Goal: Task Accomplishment & Management: Complete application form

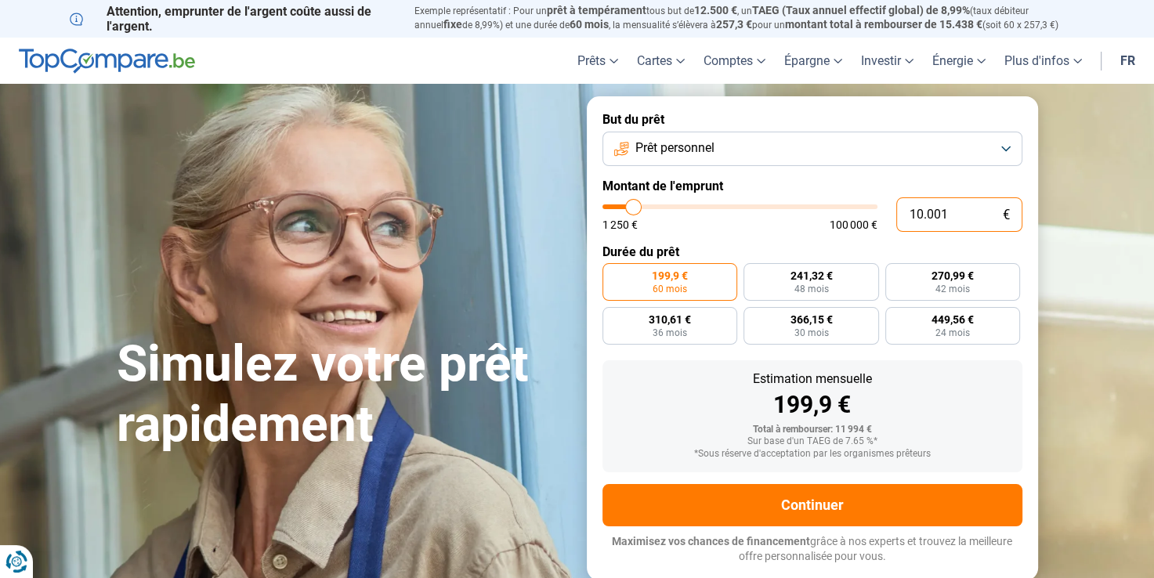
click at [962, 214] on input "10.001" at bounding box center [959, 214] width 126 height 34
type input "1.000"
type input "1250"
type input "100"
type input "1250"
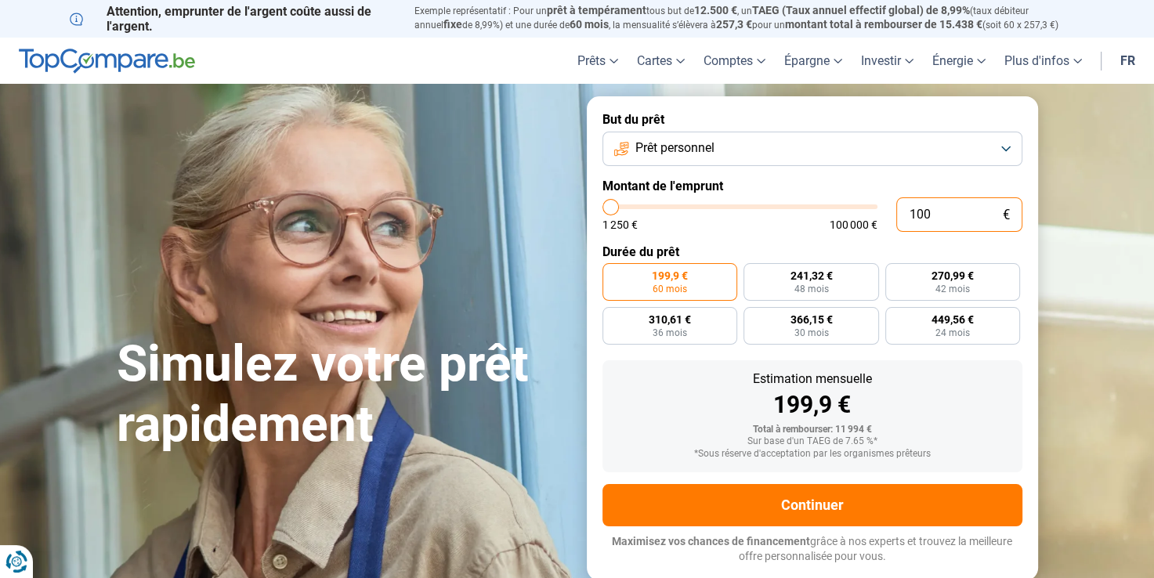
type input "10"
type input "1250"
type input "1"
type input "1250"
type input "0"
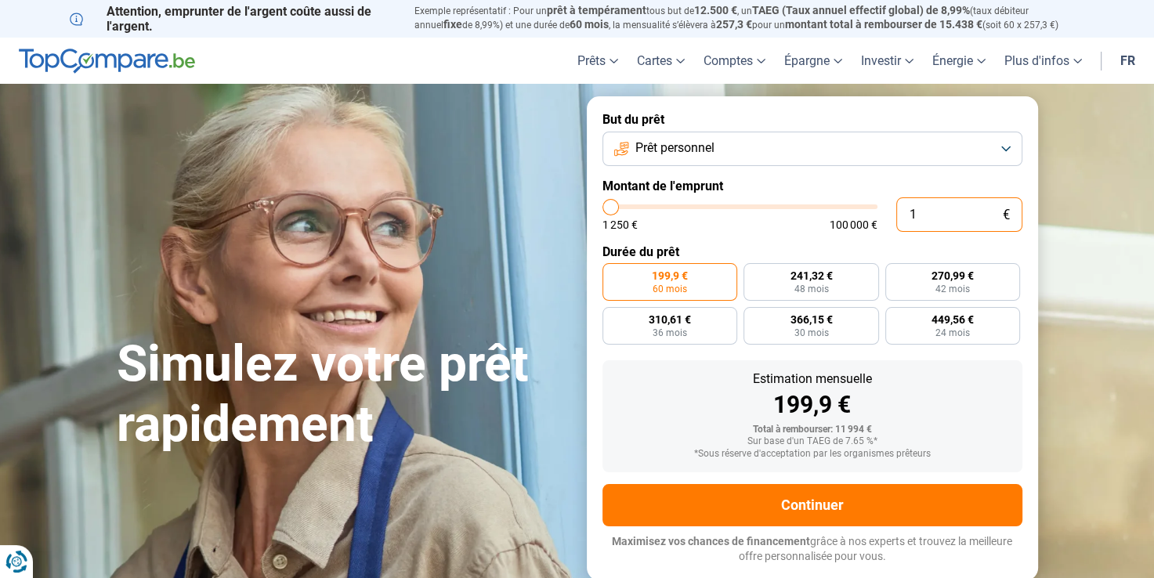
type input "1250"
type input "3"
type input "1250"
type input "35"
type input "1250"
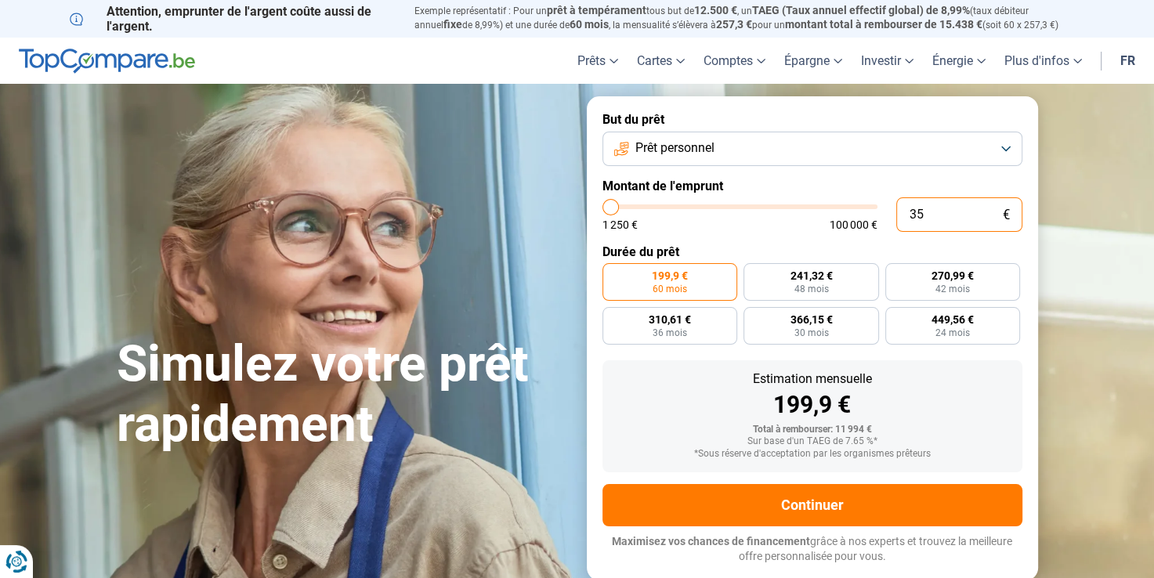
type input "350"
type input "1250"
type input "3.500"
type input "3500"
type input "35.000"
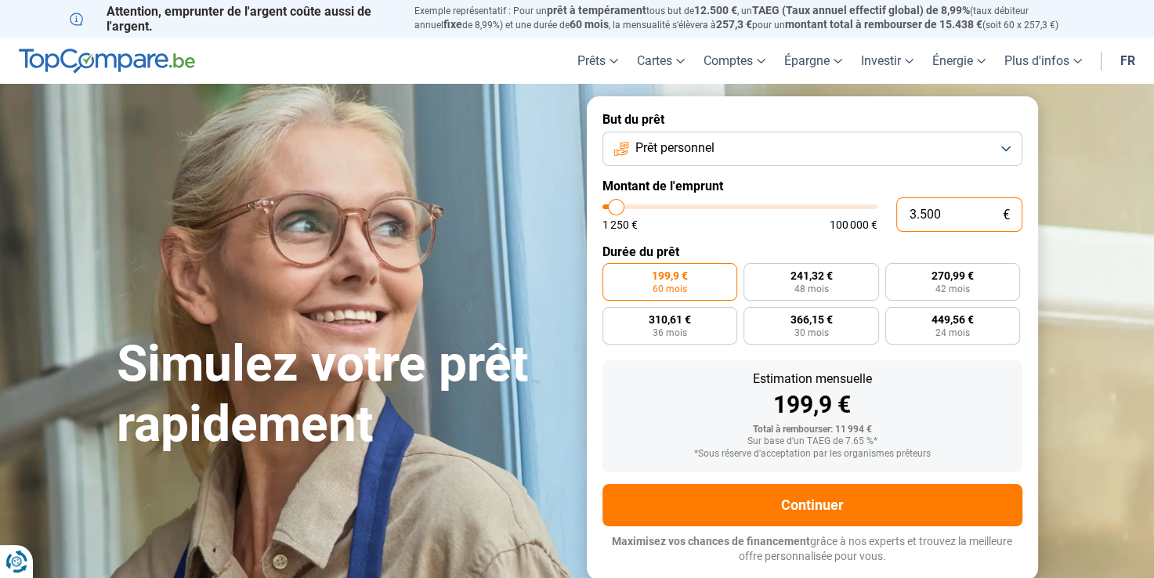
type input "35000"
radio input "false"
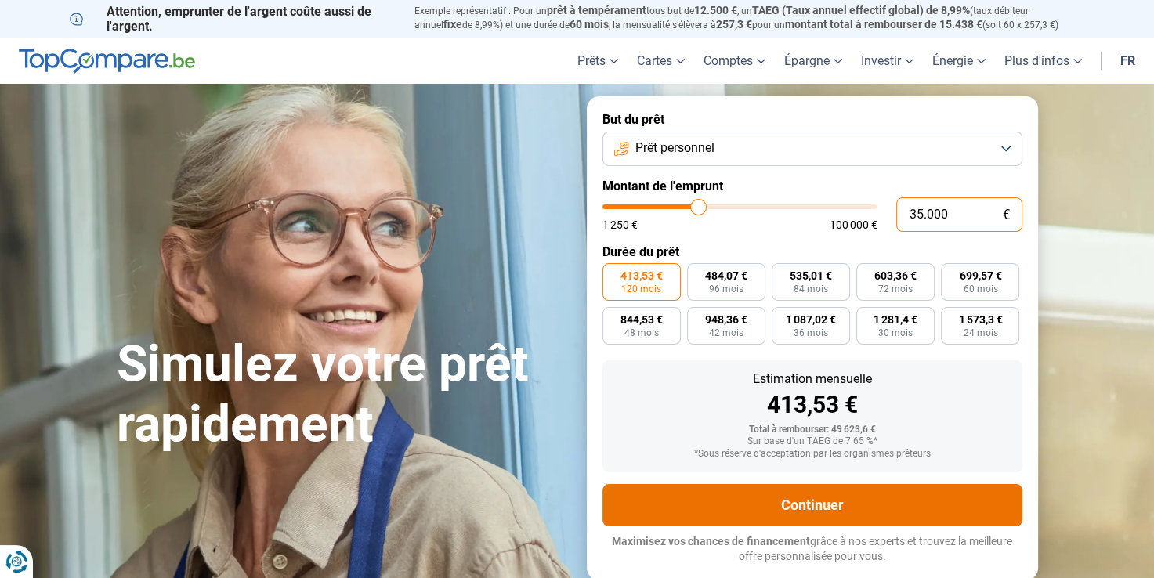
type input "35.000"
click at [748, 501] on button "Continuer" at bounding box center [812, 505] width 420 height 42
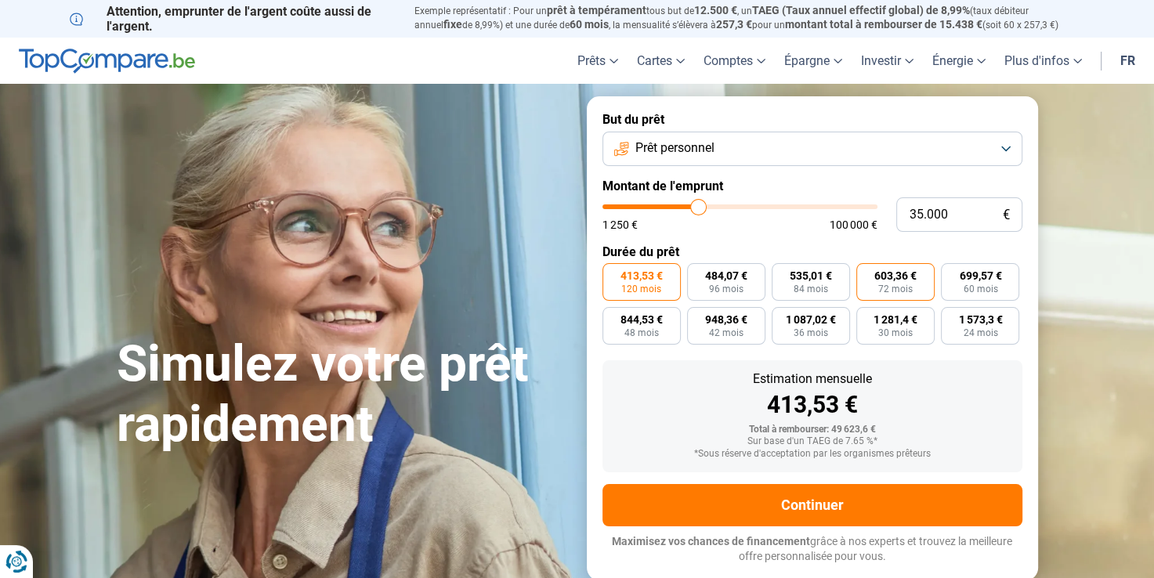
click at [888, 287] on span "72 mois" at bounding box center [895, 288] width 34 height 9
click at [866, 273] on input "603,36 € 72 mois" at bounding box center [861, 268] width 10 height 10
radio input "true"
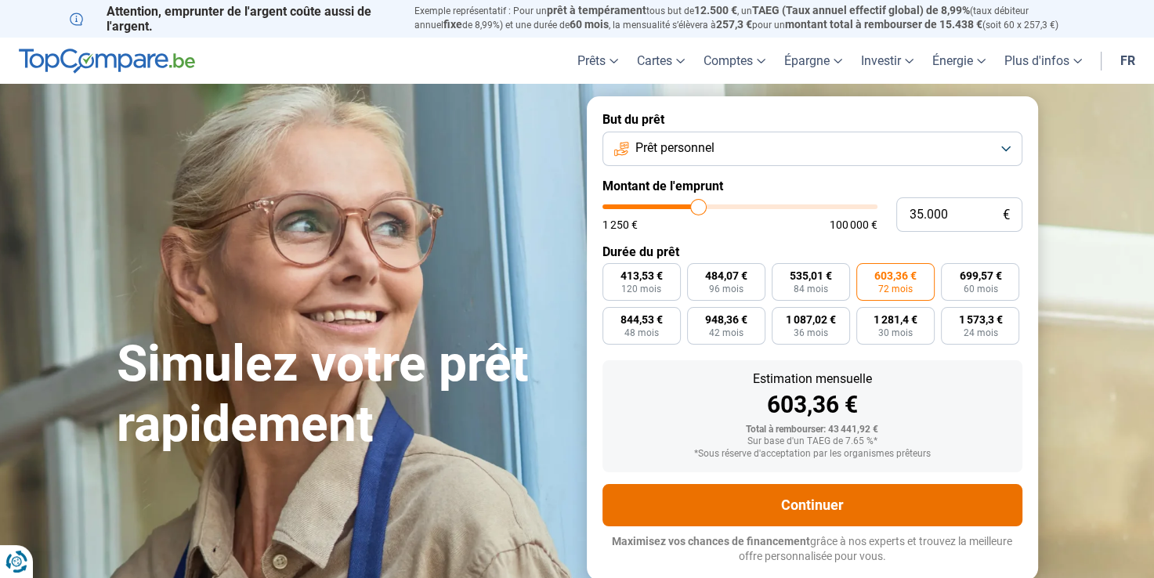
click at [790, 512] on button "Continuer" at bounding box center [812, 505] width 420 height 42
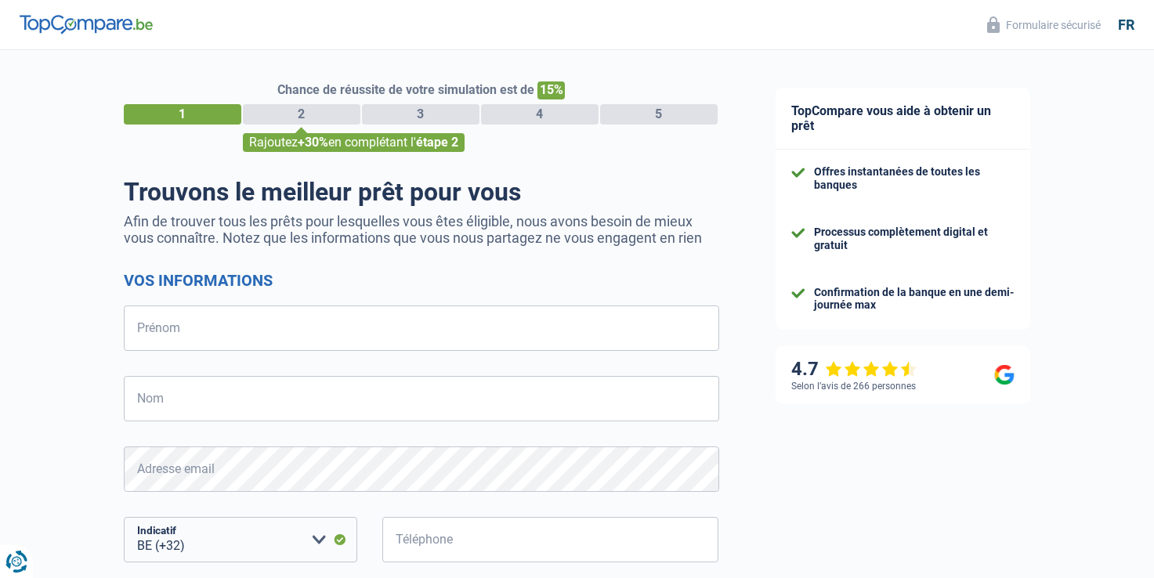
select select "32"
click at [311, 327] on input "Prénom" at bounding box center [421, 328] width 595 height 45
type input "frank"
type input "deneyer"
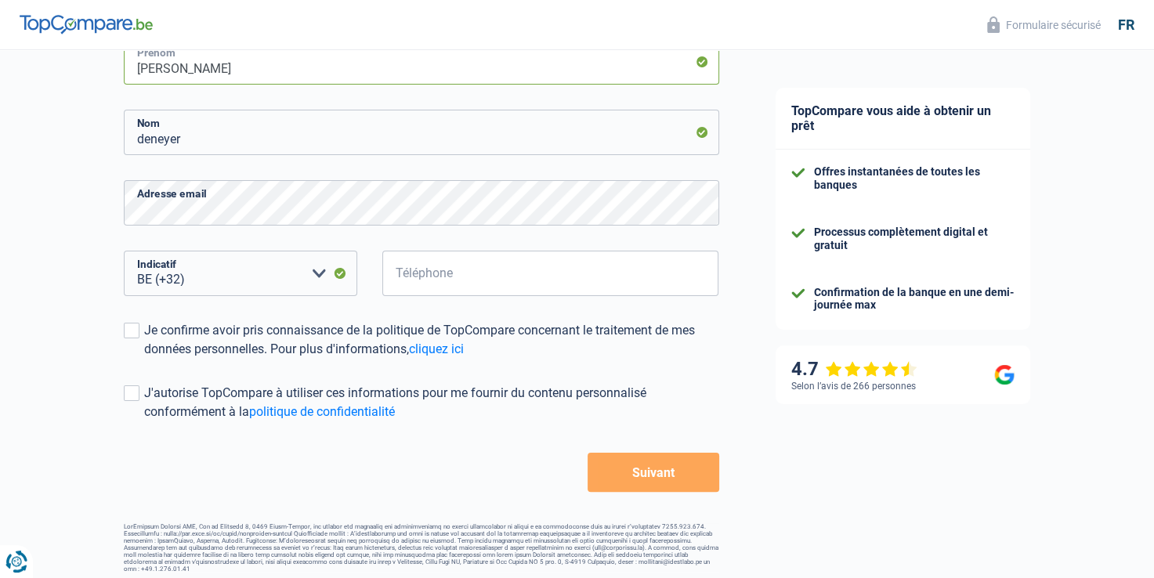
scroll to position [273, 0]
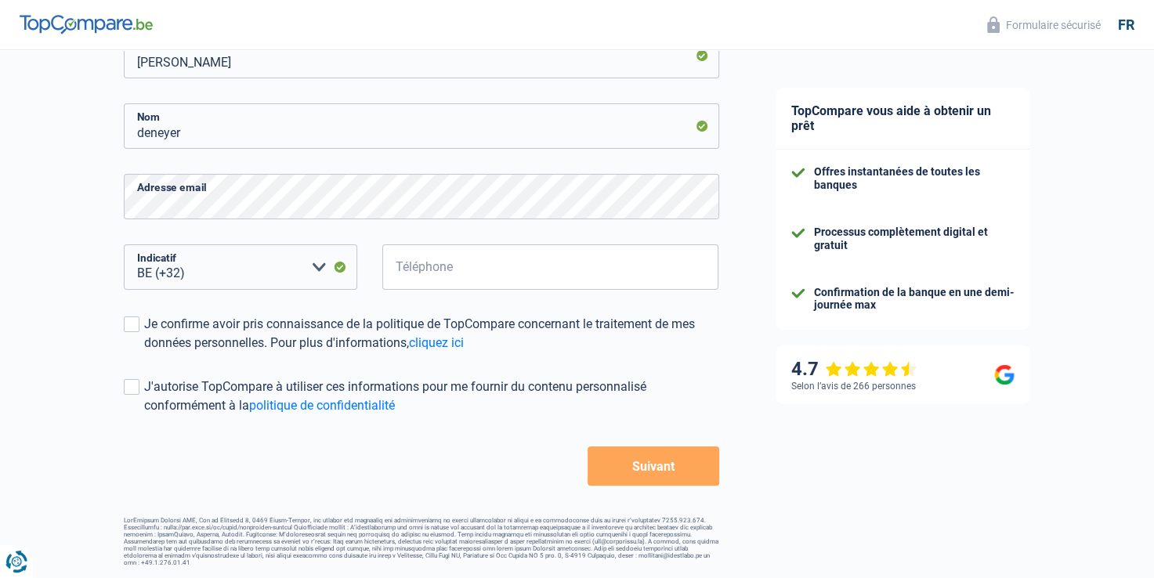
click at [658, 465] on button "Suivant" at bounding box center [653, 466] width 131 height 39
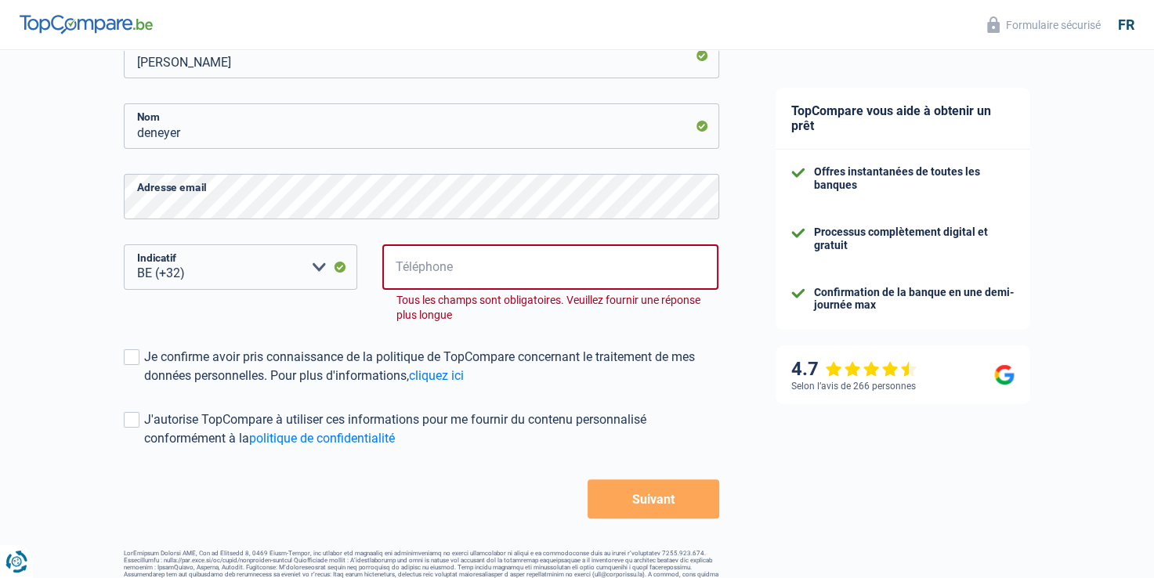
scroll to position [273, 0]
click at [627, 267] on input "Téléphone" at bounding box center [550, 266] width 337 height 45
type input "495303673"
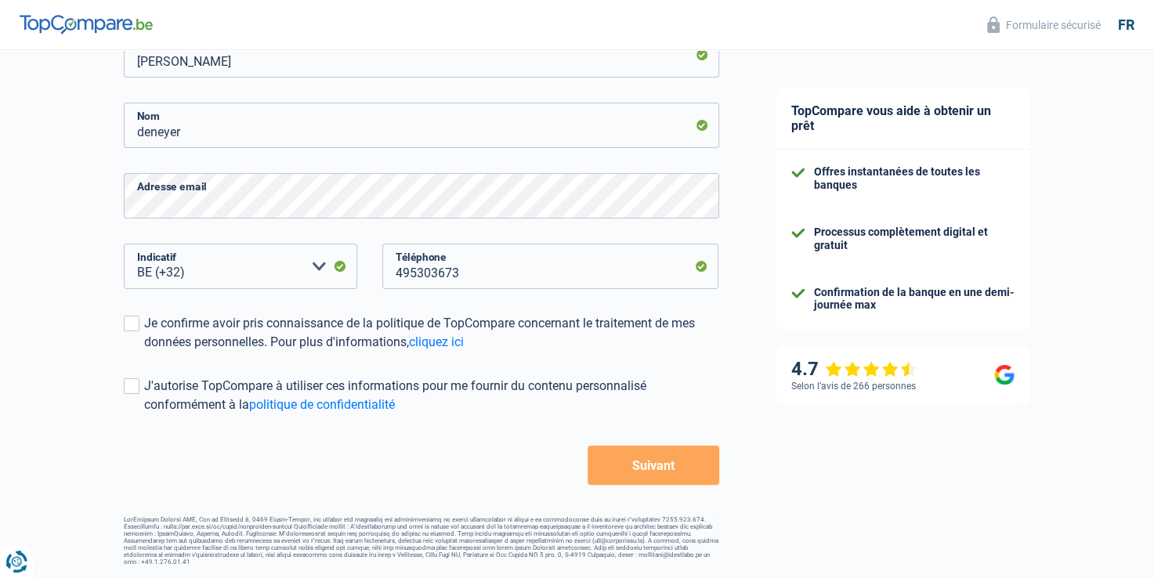
click at [646, 465] on button "Suivant" at bounding box center [653, 465] width 131 height 39
click at [135, 329] on span at bounding box center [132, 324] width 16 height 16
click at [144, 352] on input "Je confirme avoir pris connaissance de la politique de TopCompare concernant le…" at bounding box center [144, 352] width 0 height 0
click at [135, 382] on span at bounding box center [132, 386] width 16 height 16
click at [144, 414] on input "J'autorise TopCompare à utiliser ces informations pour me fournir du contenu pe…" at bounding box center [144, 414] width 0 height 0
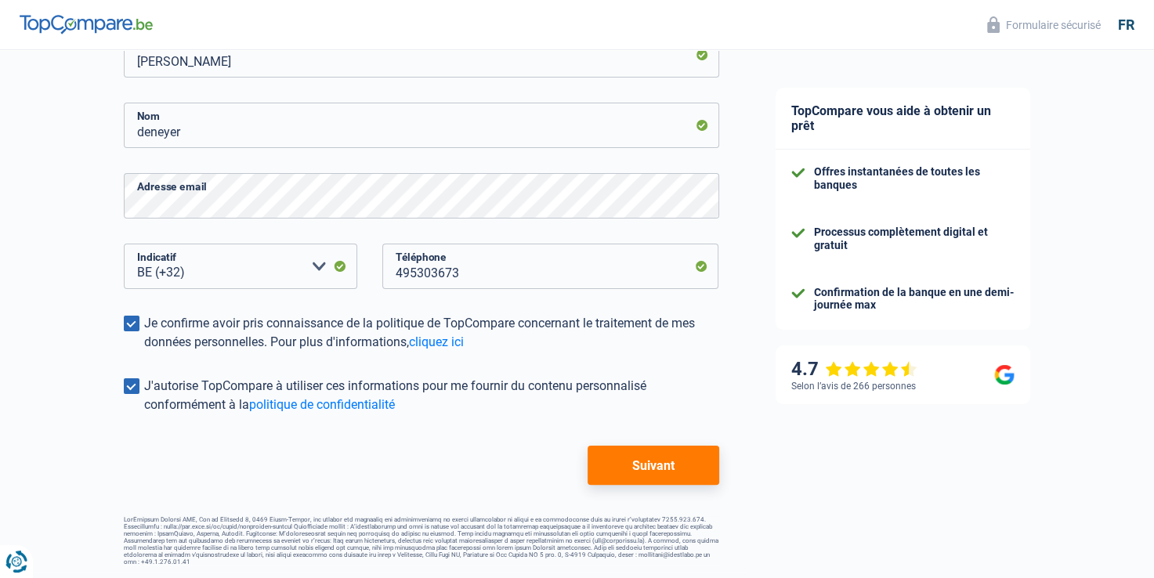
click at [621, 465] on button "Suivant" at bounding box center [653, 465] width 131 height 39
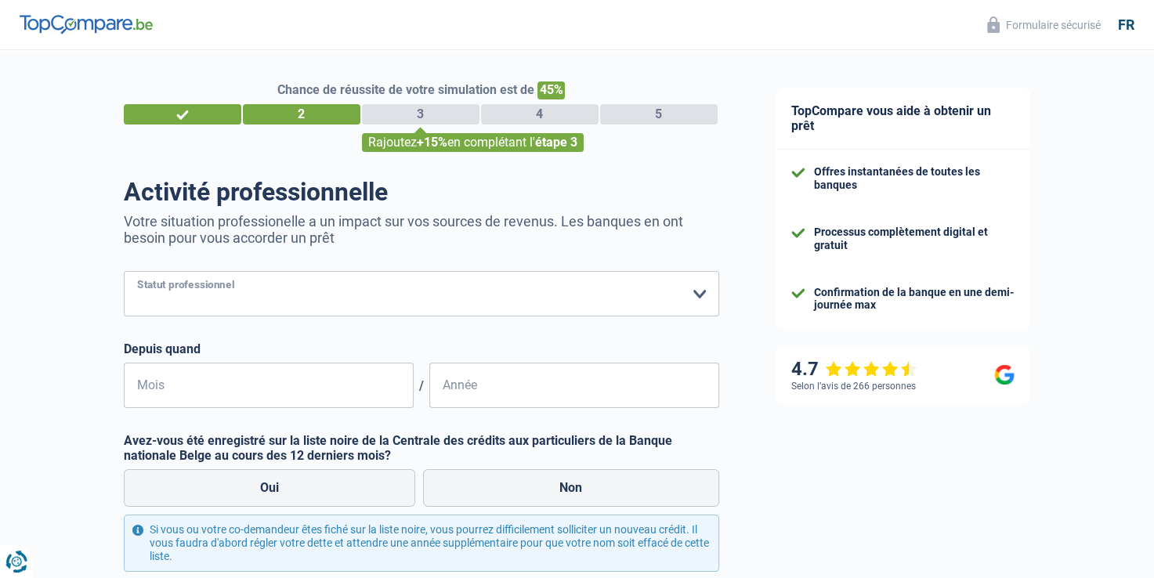
click at [700, 302] on select "Ouvrier Employé privé Employé public Invalide Indépendant Pensionné Chômeur Mut…" at bounding box center [421, 293] width 595 height 45
select select "publicEmployee"
click at [124, 272] on select "Ouvrier Employé privé Employé public Invalide Indépendant Pensionné Chômeur Mut…" at bounding box center [421, 293] width 595 height 45
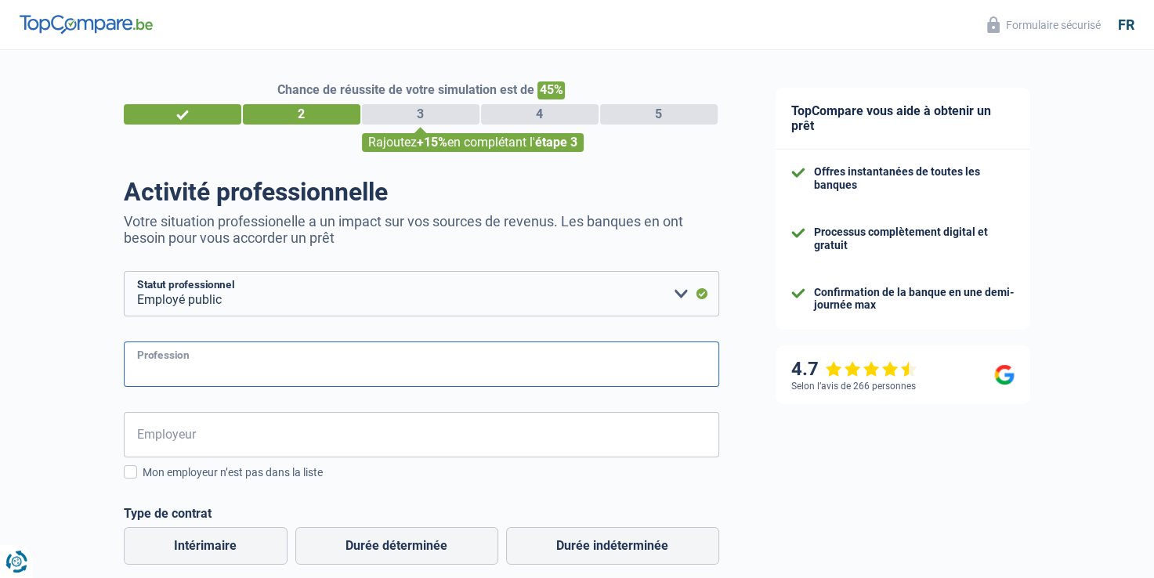
click at [476, 369] on input "Profession" at bounding box center [421, 364] width 595 height 45
type input "militaire"
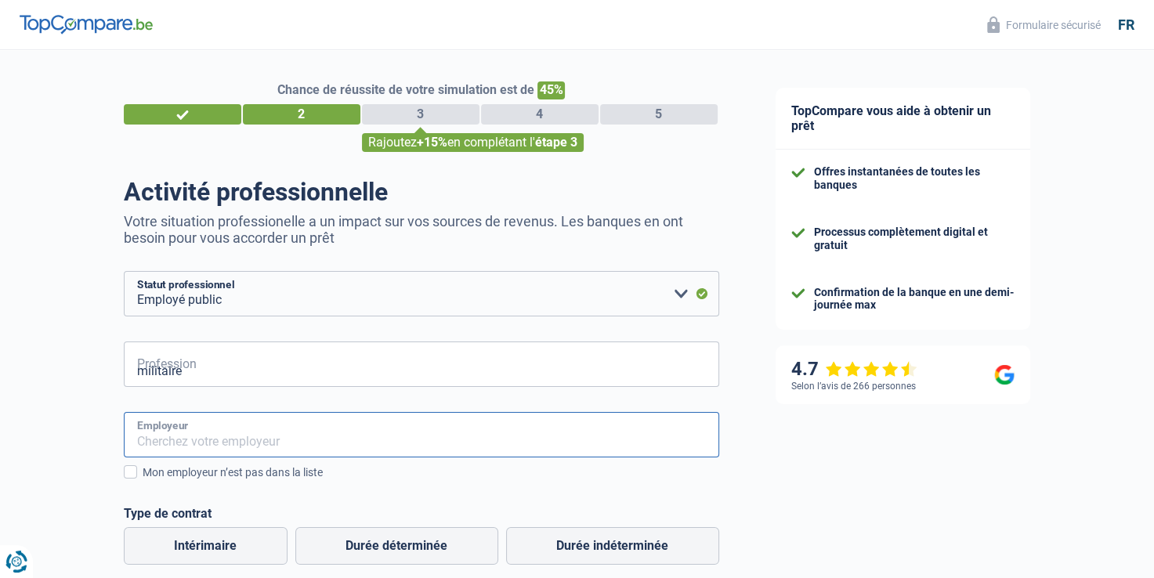
type input "ministere de la défense/ ressource humaine"
type input "09"
type input "1987"
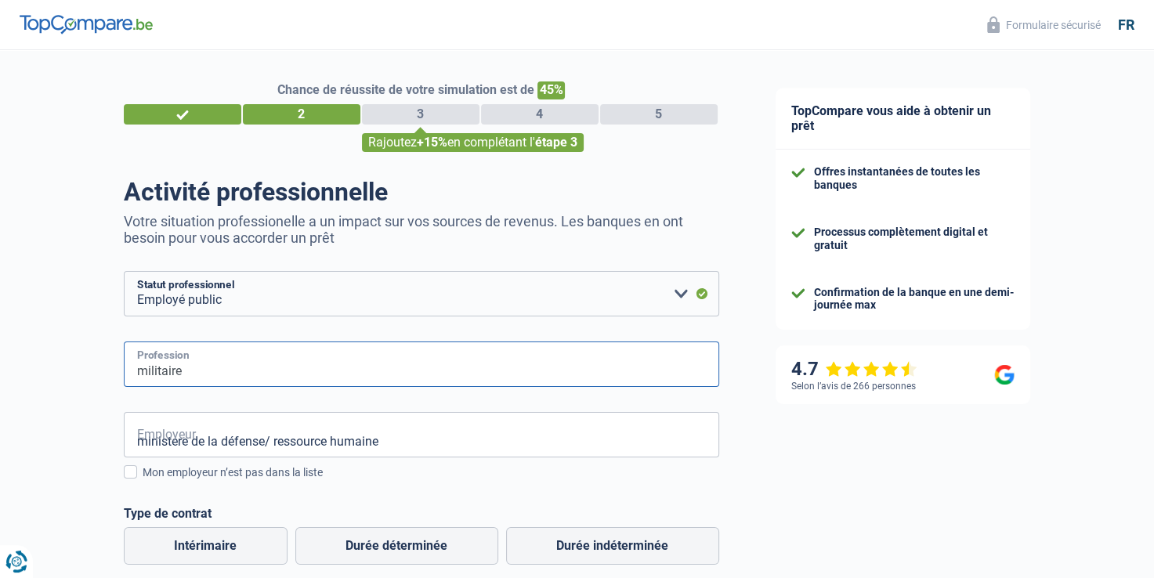
scroll to position [345, 0]
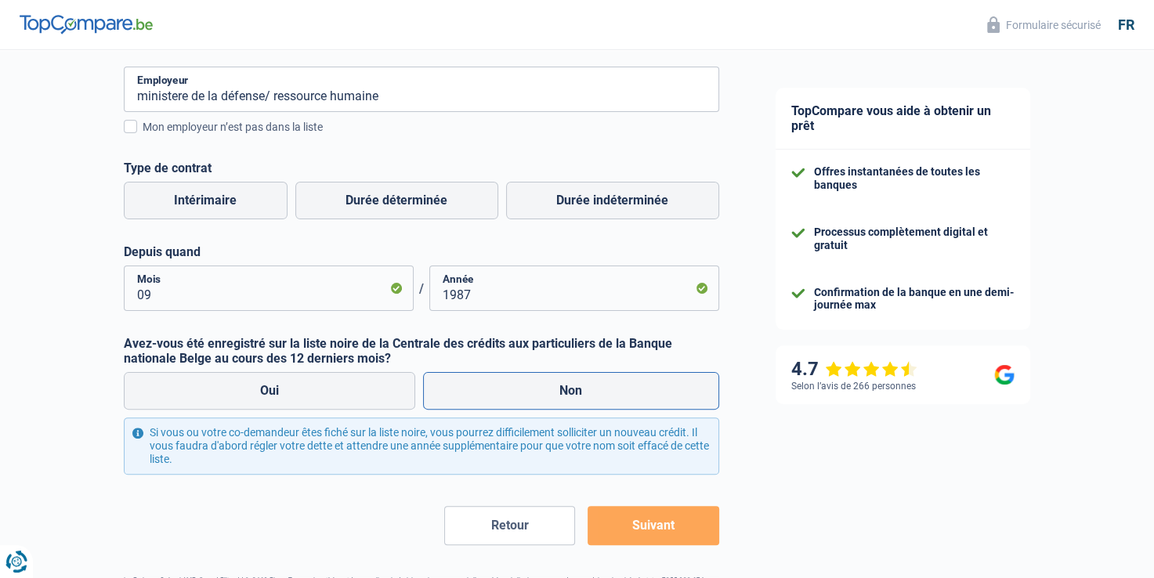
click at [465, 398] on label "Non" at bounding box center [571, 391] width 296 height 38
click at [465, 398] on input "Non" at bounding box center [571, 391] width 296 height 38
radio input "true"
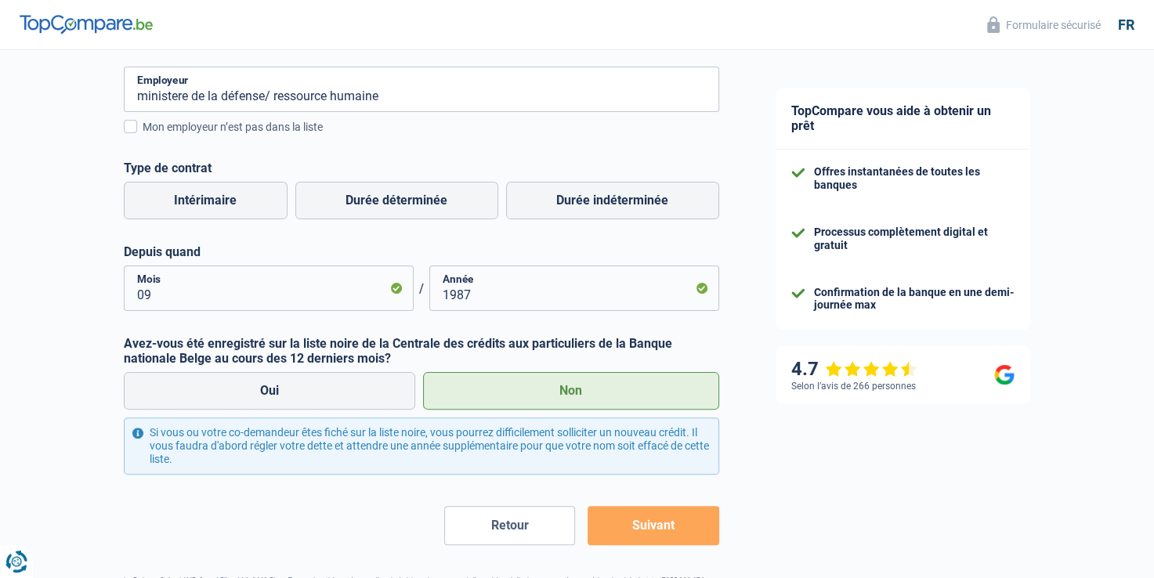
click at [641, 526] on button "Suivant" at bounding box center [653, 525] width 131 height 39
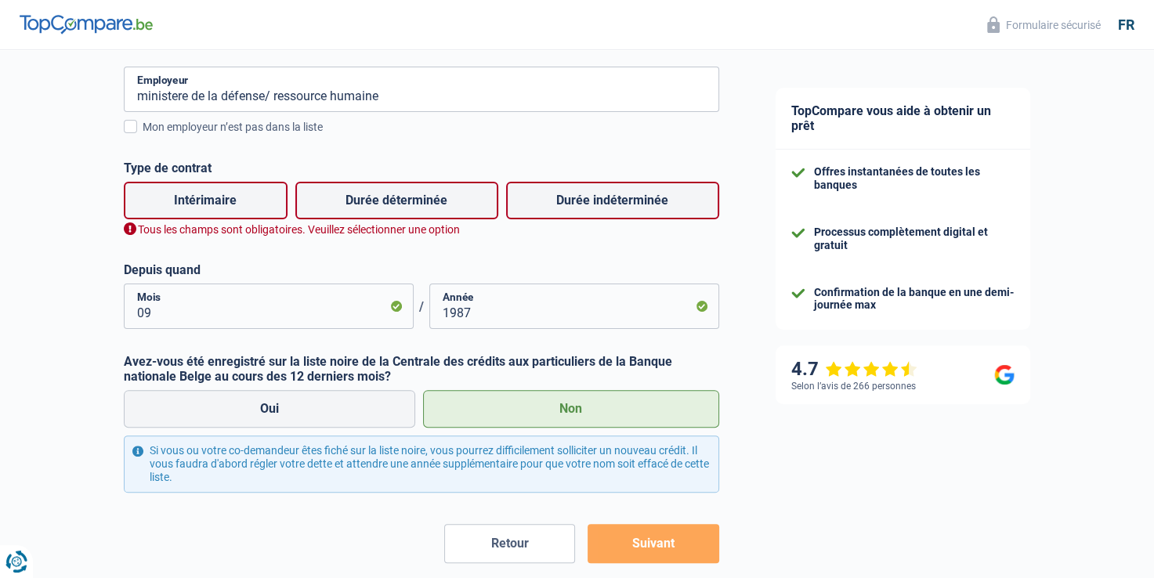
scroll to position [354, 0]
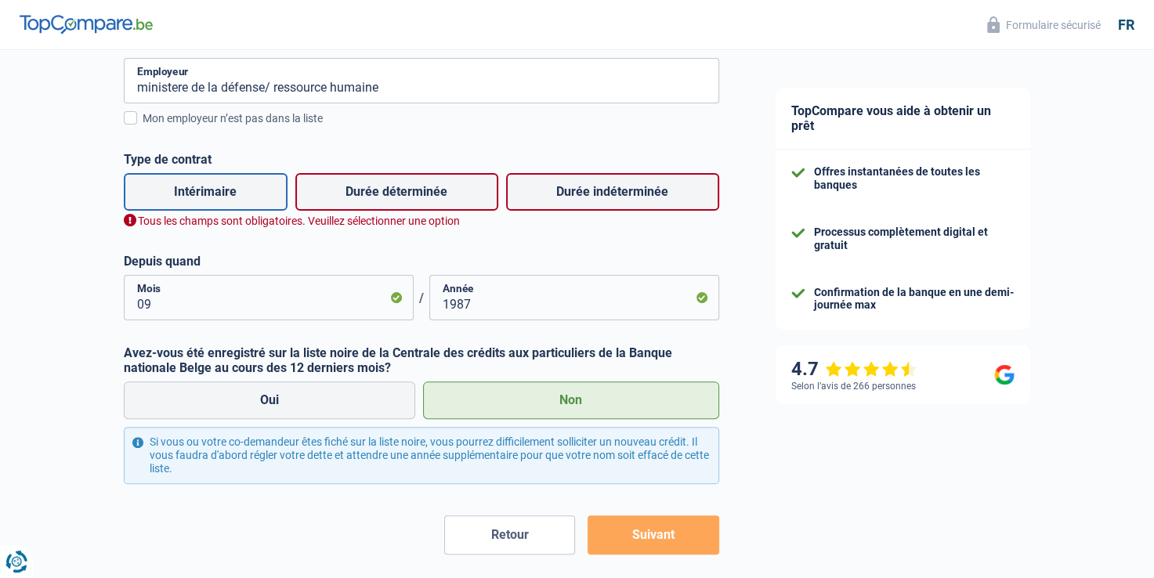
click at [263, 193] on label "Intérimaire" at bounding box center [206, 192] width 164 height 38
click at [263, 193] on input "Intérimaire" at bounding box center [206, 192] width 164 height 38
radio input "true"
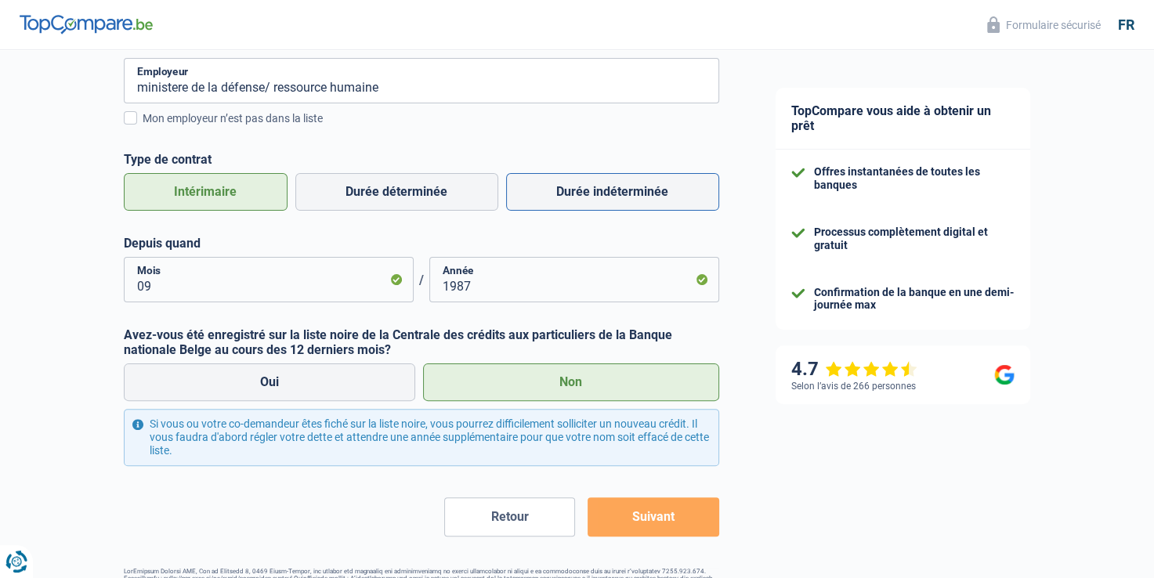
click at [582, 194] on label "Durée indéterminée" at bounding box center [612, 192] width 213 height 38
click at [582, 194] on input "Durée indéterminée" at bounding box center [612, 192] width 213 height 38
radio input "true"
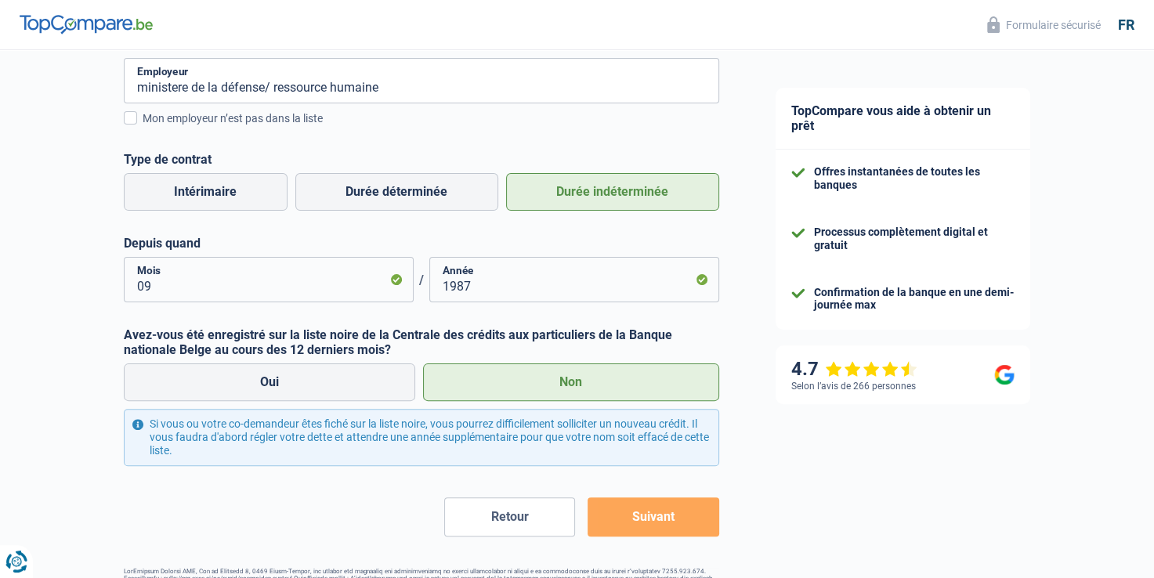
click at [640, 517] on button "Suivant" at bounding box center [653, 516] width 131 height 39
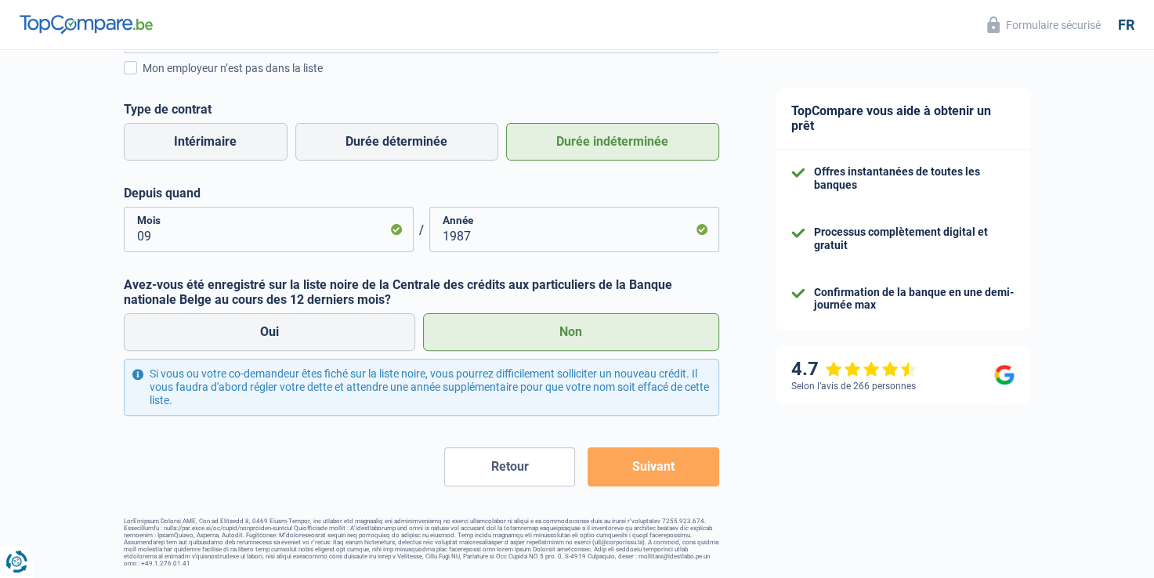
scroll to position [406, 0]
click at [656, 466] on button "Suivant" at bounding box center [653, 465] width 131 height 39
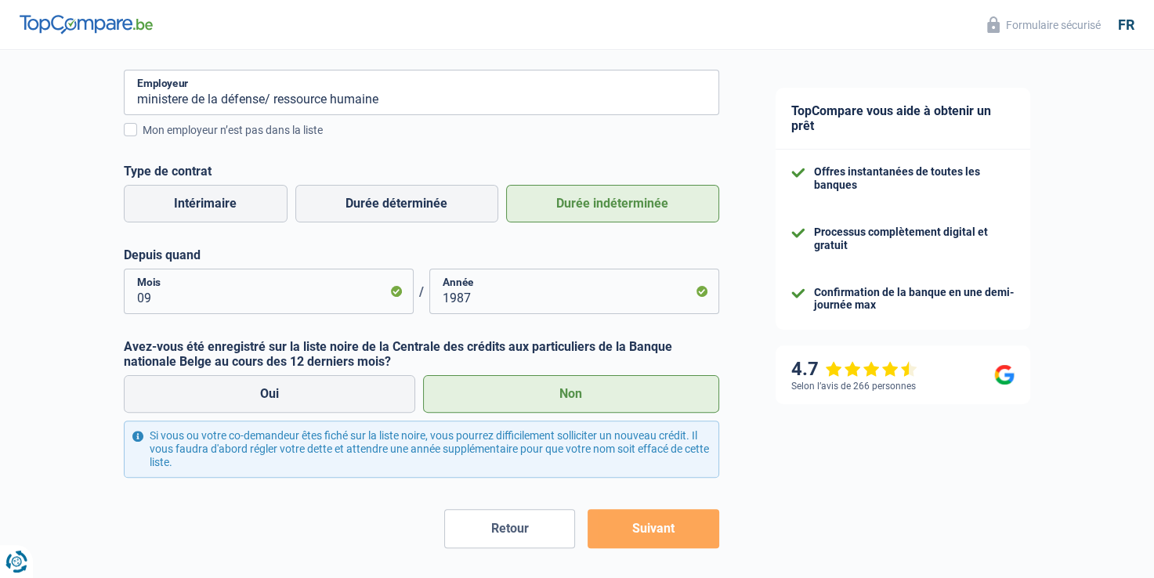
scroll to position [344, 0]
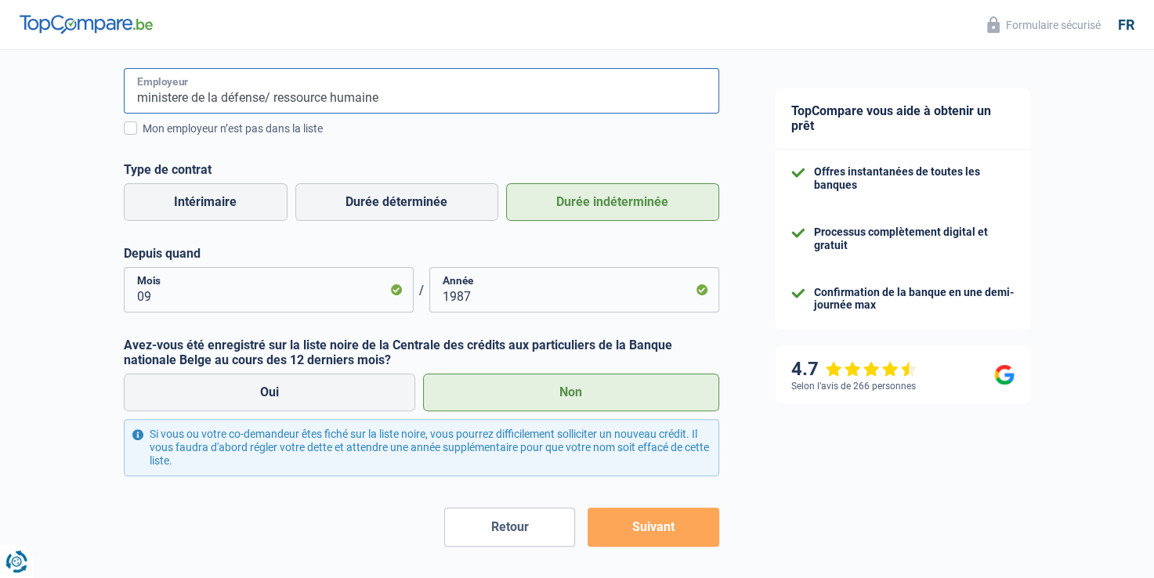
click at [194, 97] on input "ministere de la défense/ ressource humaine" at bounding box center [421, 90] width 595 height 45
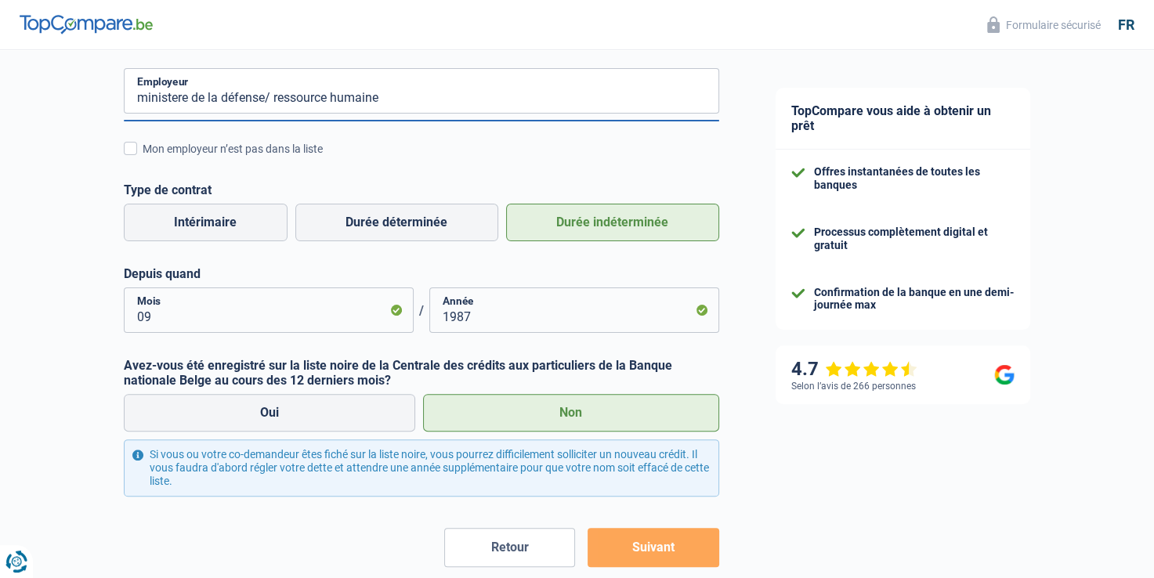
click at [613, 555] on button "Suivant" at bounding box center [653, 547] width 131 height 39
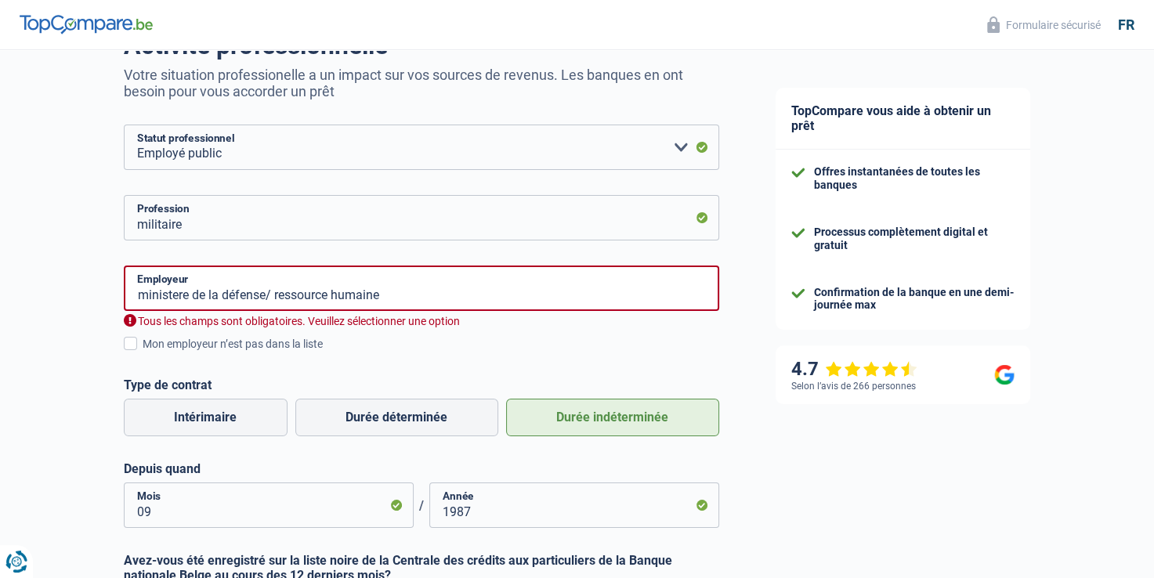
scroll to position [145, 0]
click at [439, 298] on input "ministere de la défense/ ressource humaine" at bounding box center [421, 289] width 595 height 45
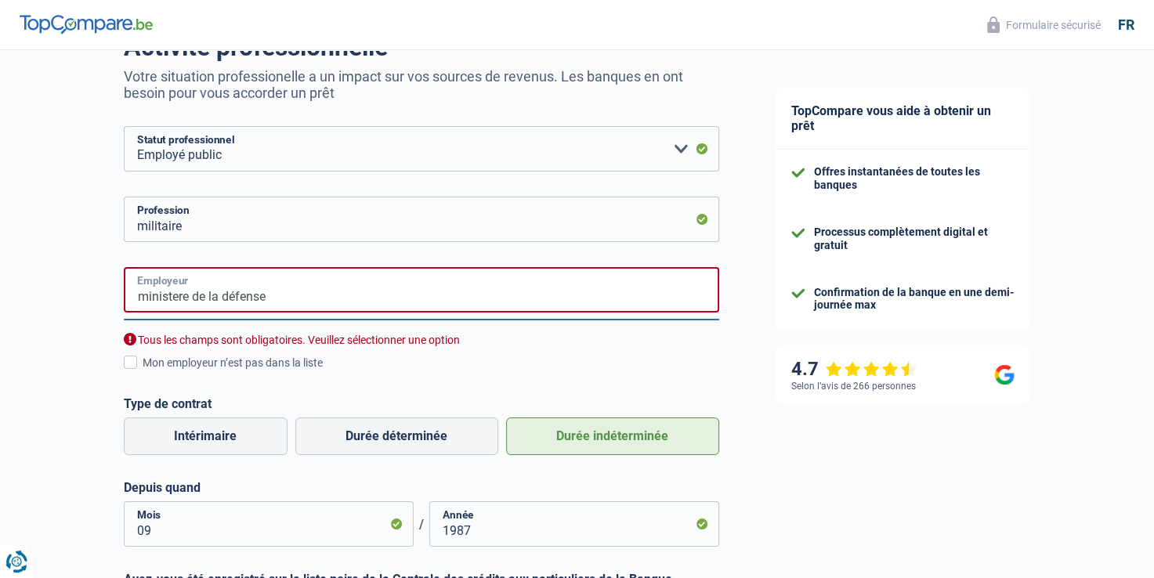
click at [232, 280] on input "ministere de la défense" at bounding box center [421, 289] width 595 height 45
click at [269, 299] on input "ministere de la défense" at bounding box center [421, 289] width 595 height 45
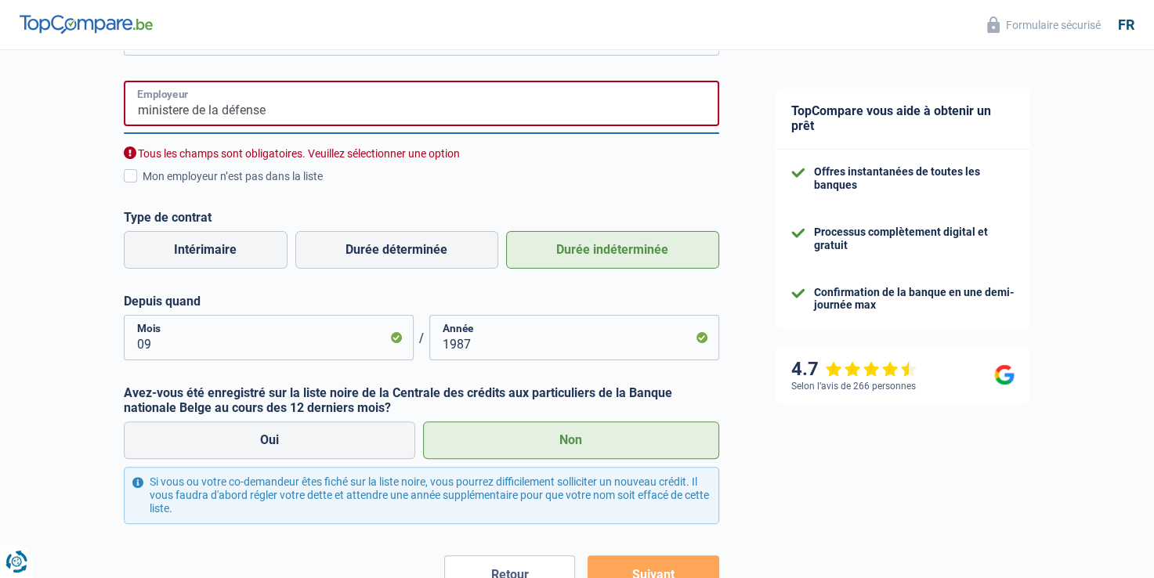
scroll to position [335, 0]
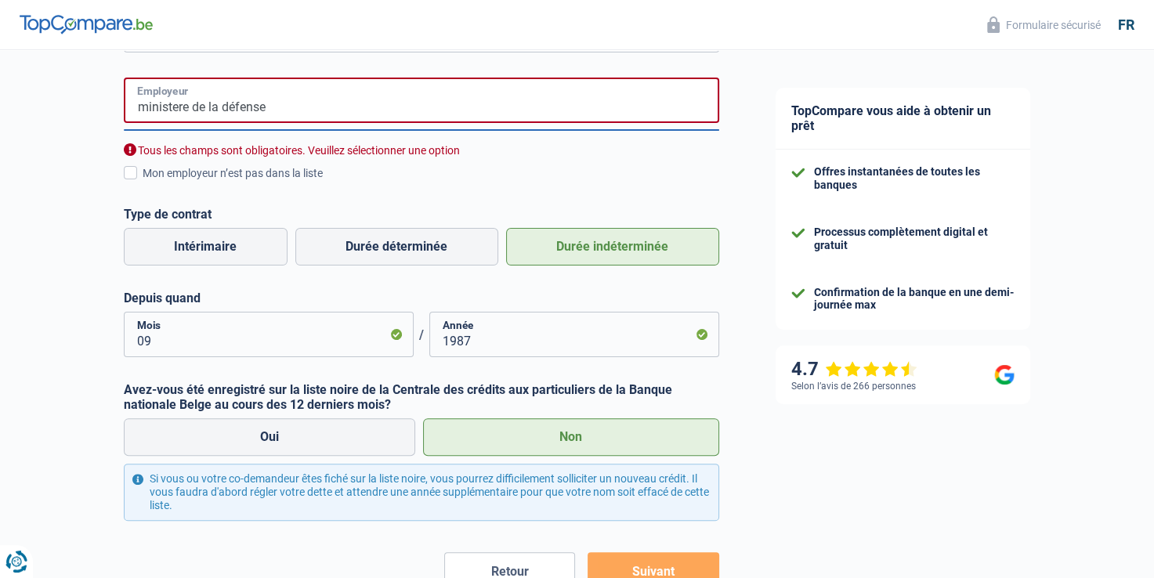
type input "ministere de la défense"
click at [674, 567] on button "Suivant" at bounding box center [653, 571] width 131 height 39
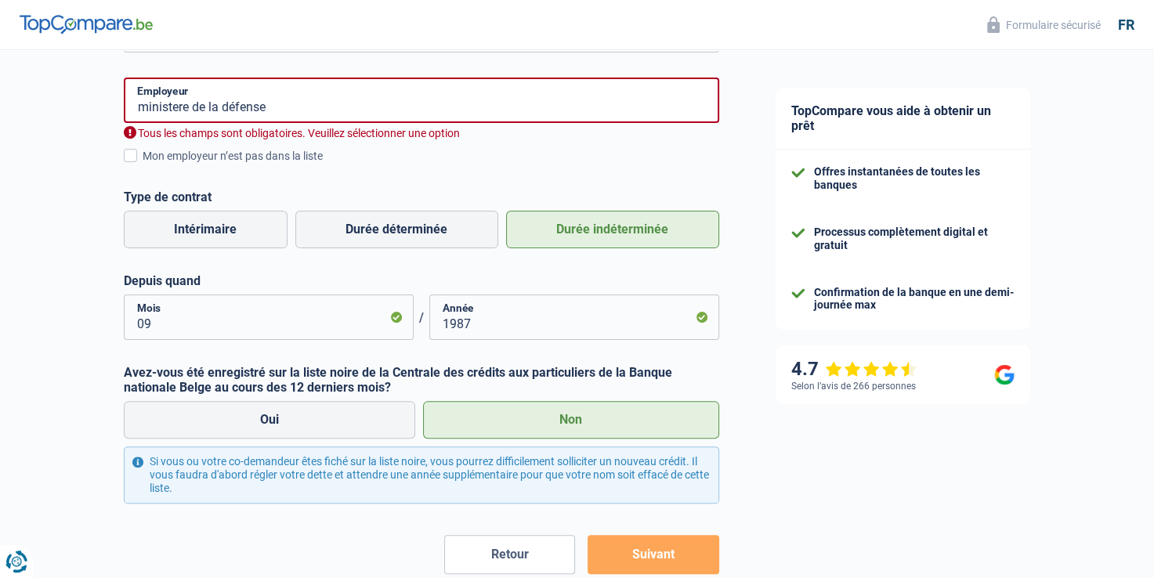
scroll to position [354, 0]
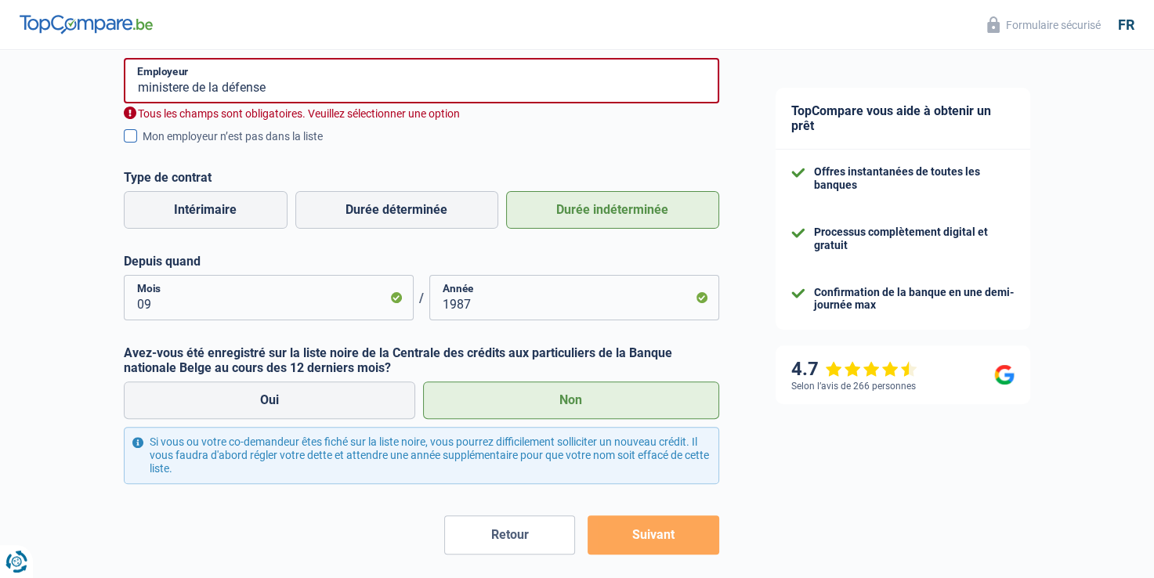
click at [132, 136] on span at bounding box center [130, 135] width 13 height 13
click at [143, 145] on input "Mon employeur n’est pas dans la liste" at bounding box center [143, 145] width 0 height 0
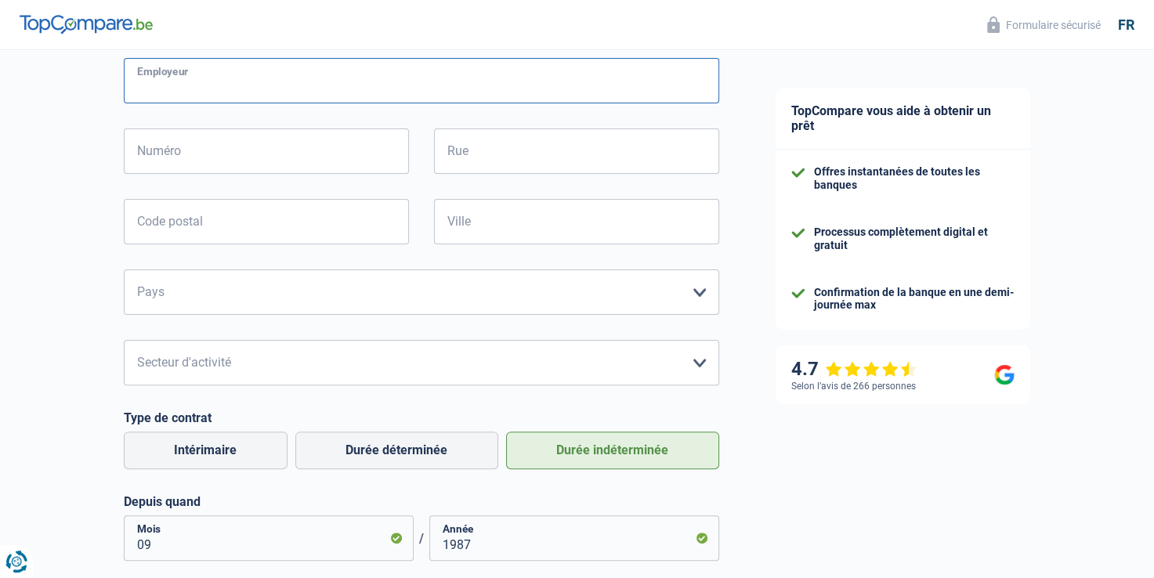
click at [346, 71] on input "Employeur" at bounding box center [421, 80] width 595 height 45
type input "ministere de la défense/ ressource humaine"
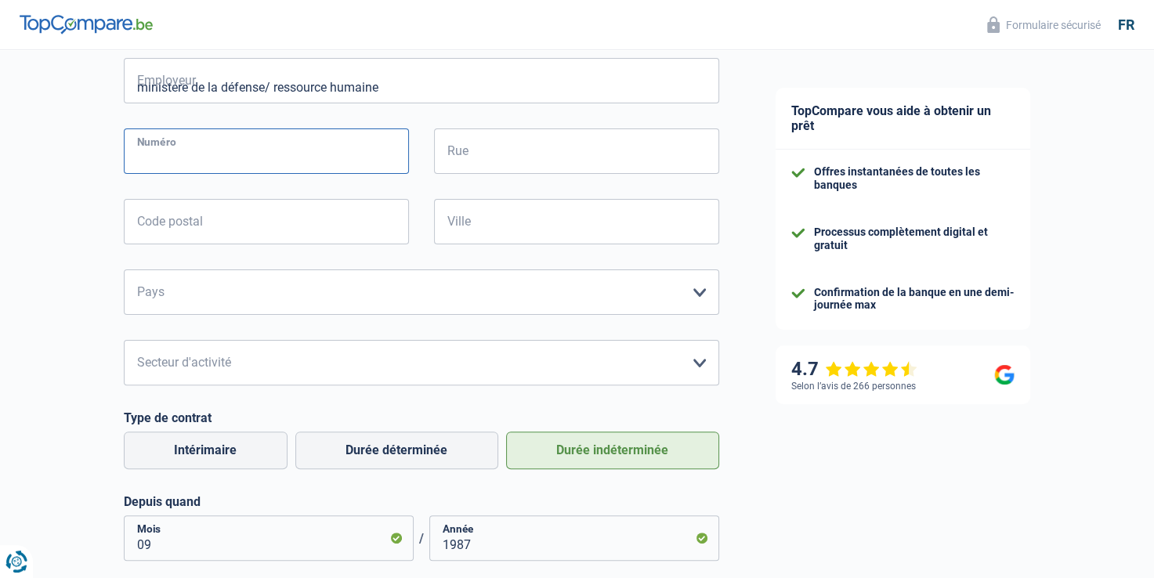
type input "1"
type input "rue evere"
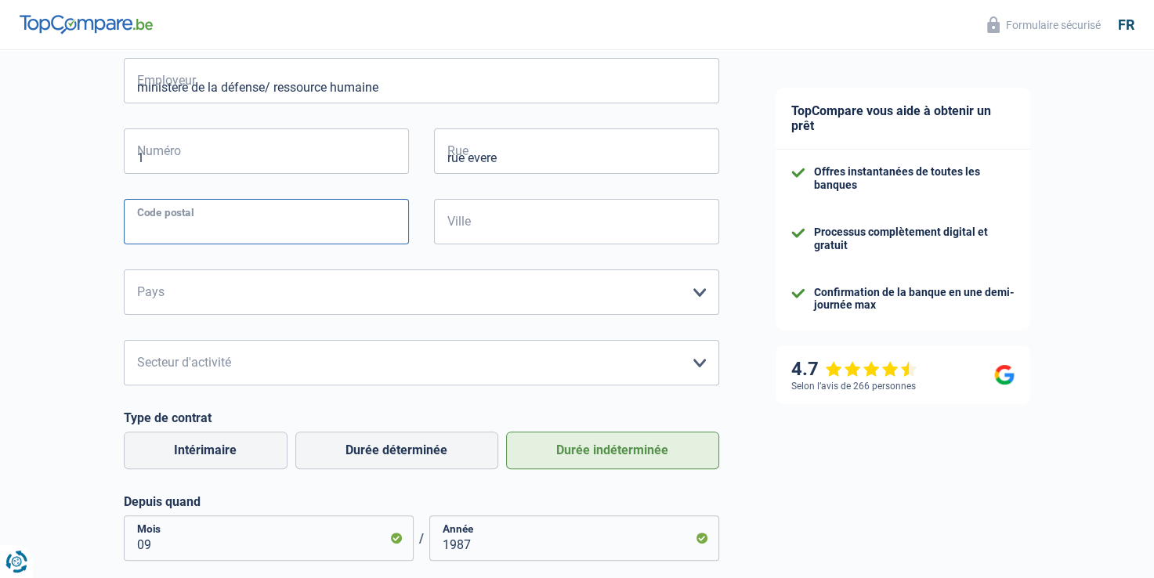
type input "1140"
type input "evere"
select select "BE"
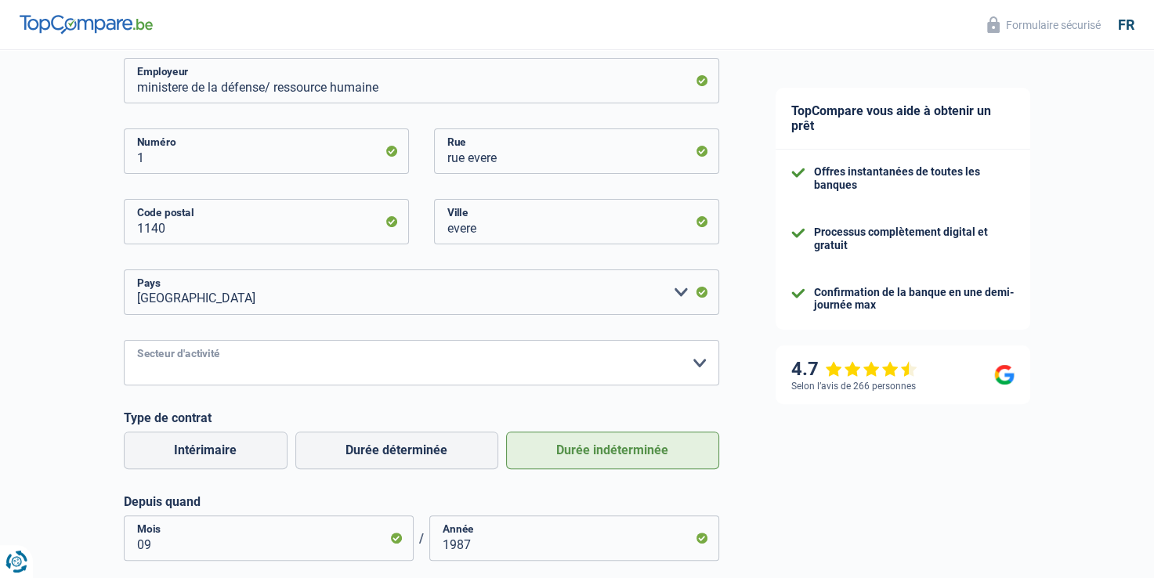
click at [692, 371] on select "Agriculture/Pêche Industrie Horeca Courier/Fitness/Taxi Construction Banques/As…" at bounding box center [421, 362] width 595 height 45
click at [591, 421] on label "Type de contrat" at bounding box center [421, 418] width 595 height 15
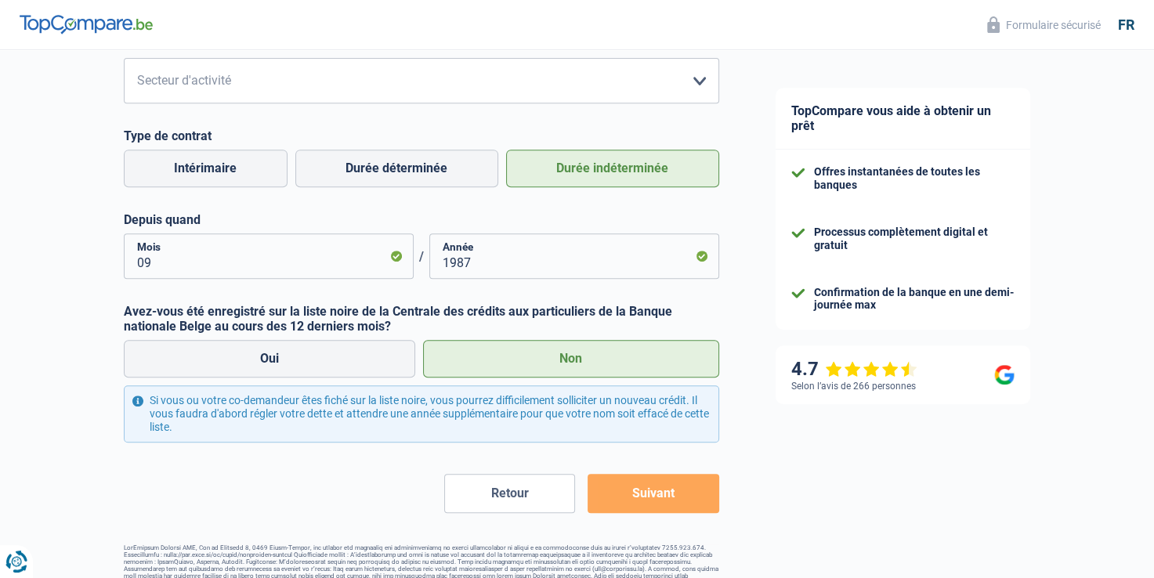
scroll to position [649, 0]
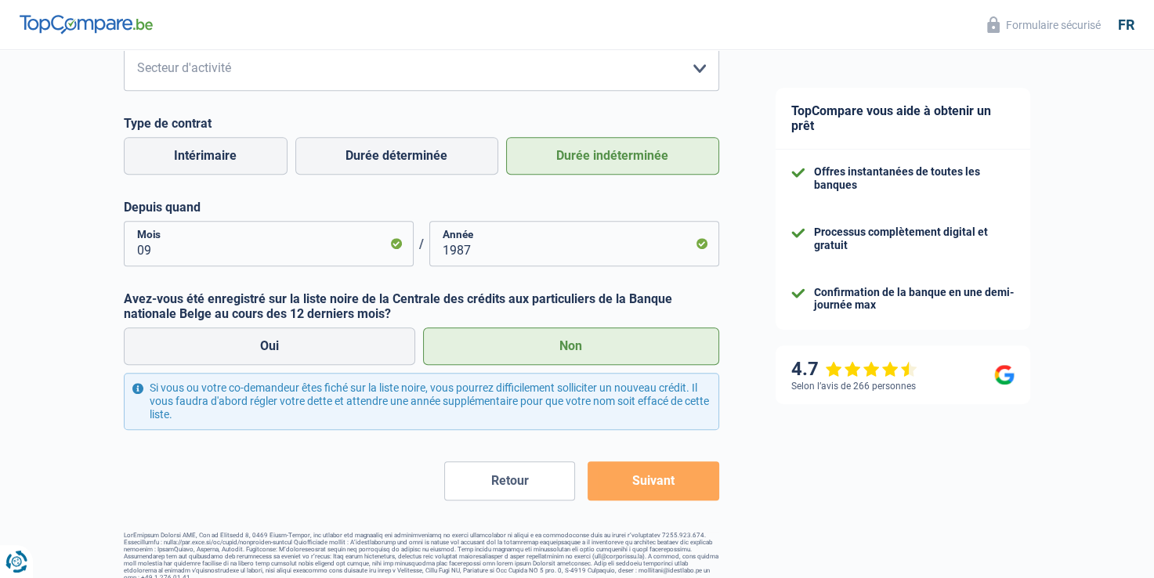
click at [681, 478] on button "Suivant" at bounding box center [653, 480] width 131 height 39
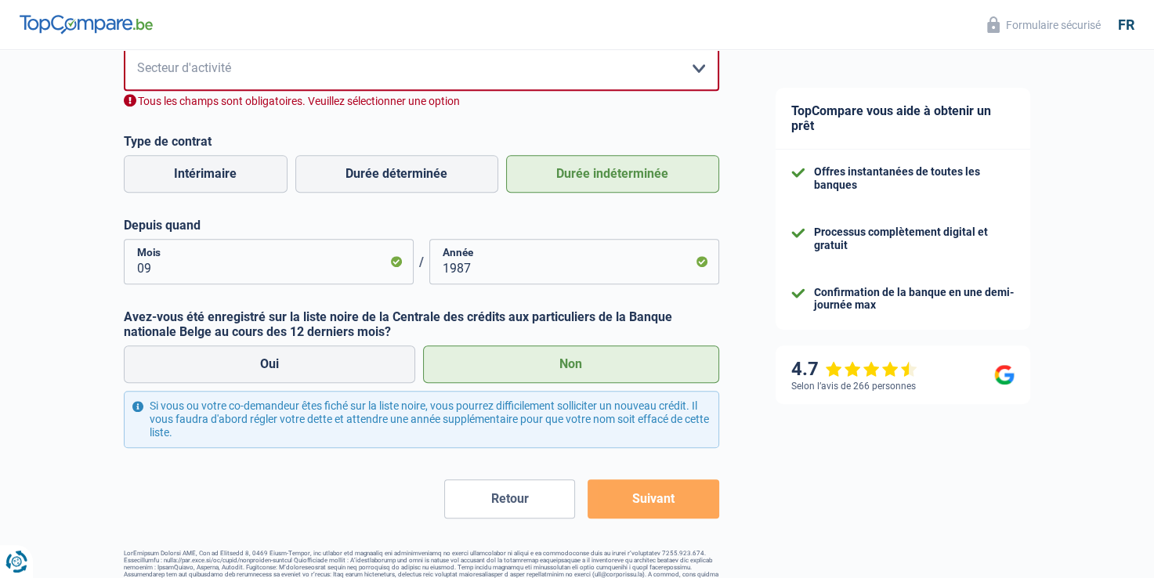
scroll to position [642, 0]
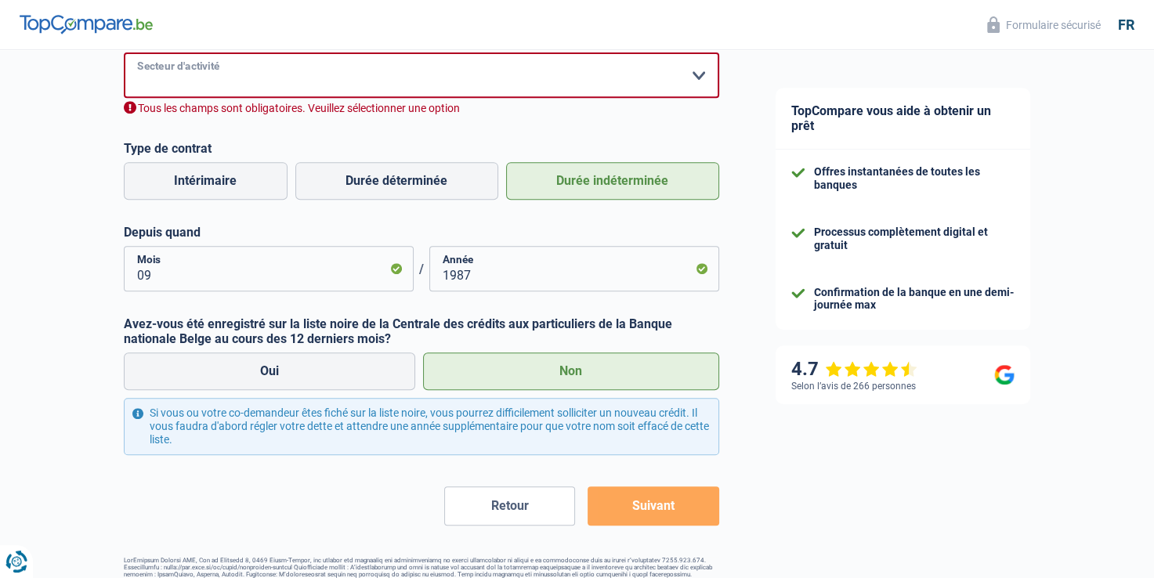
click at [683, 80] on select "Agriculture/Pêche Industrie Horeca Courier/Fitness/Taxi Construction Banques/As…" at bounding box center [421, 74] width 595 height 45
select select "otherInstitutions"
click at [124, 53] on select "Agriculture/Pêche Industrie Horeca Courier/Fitness/Taxi Construction Banques/As…" at bounding box center [421, 74] width 595 height 45
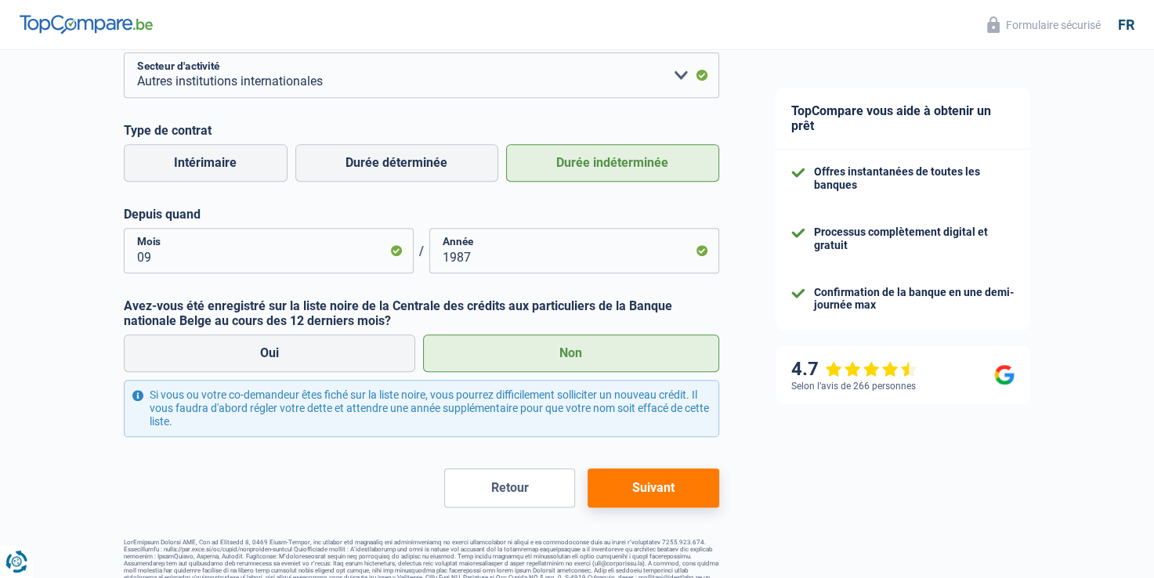
click at [672, 497] on button "Suivant" at bounding box center [653, 487] width 131 height 39
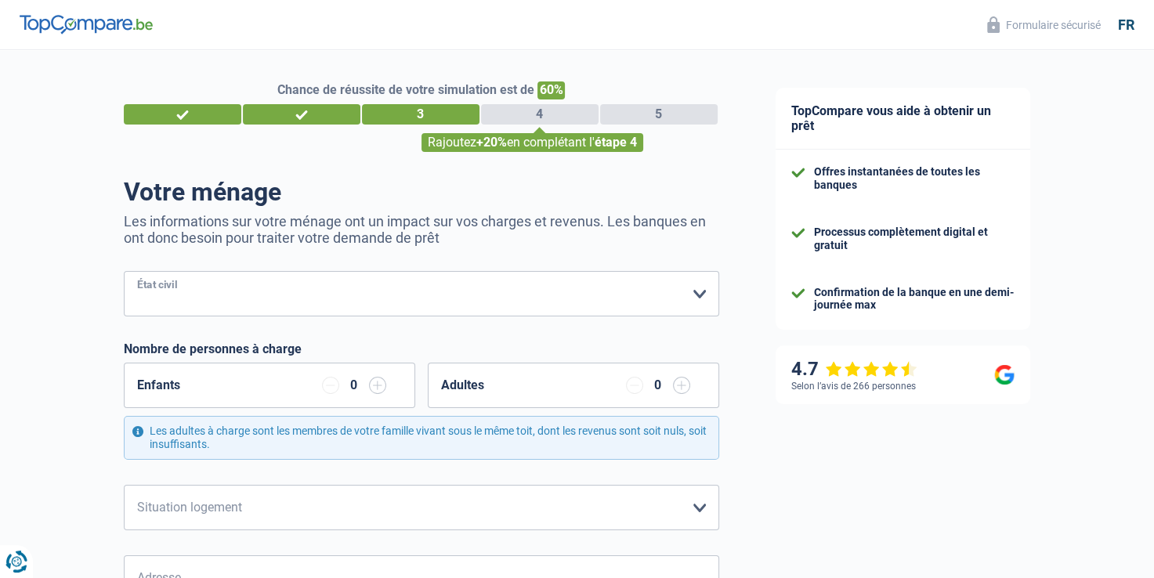
click at [701, 291] on select "Célibataire Marié(e) Cohabitant(e) légal(e) Divorcé(e) Veuf(ve) Séparé (de fait…" at bounding box center [421, 293] width 595 height 45
select select "divorced"
click at [124, 272] on select "Célibataire Marié(e) Cohabitant(e) légal(e) Divorcé(e) Veuf(ve) Séparé (de fait…" at bounding box center [421, 293] width 595 height 45
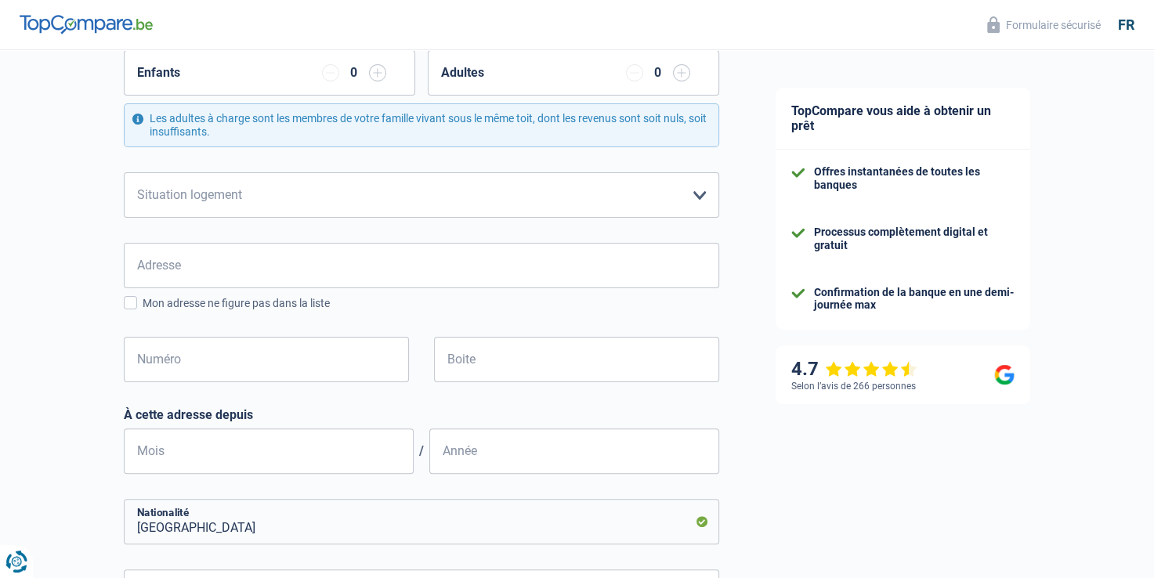
scroll to position [313, 0]
click at [692, 197] on select "Locataire Propriétaire avec prêt hypothécaire Propriétaire sans prêt hypothécai…" at bounding box center [421, 194] width 595 height 45
select select "liveWithParents"
click at [124, 172] on select "Locataire Propriétaire avec prêt hypothécaire Propriétaire sans prêt hypothécai…" at bounding box center [421, 194] width 595 height 45
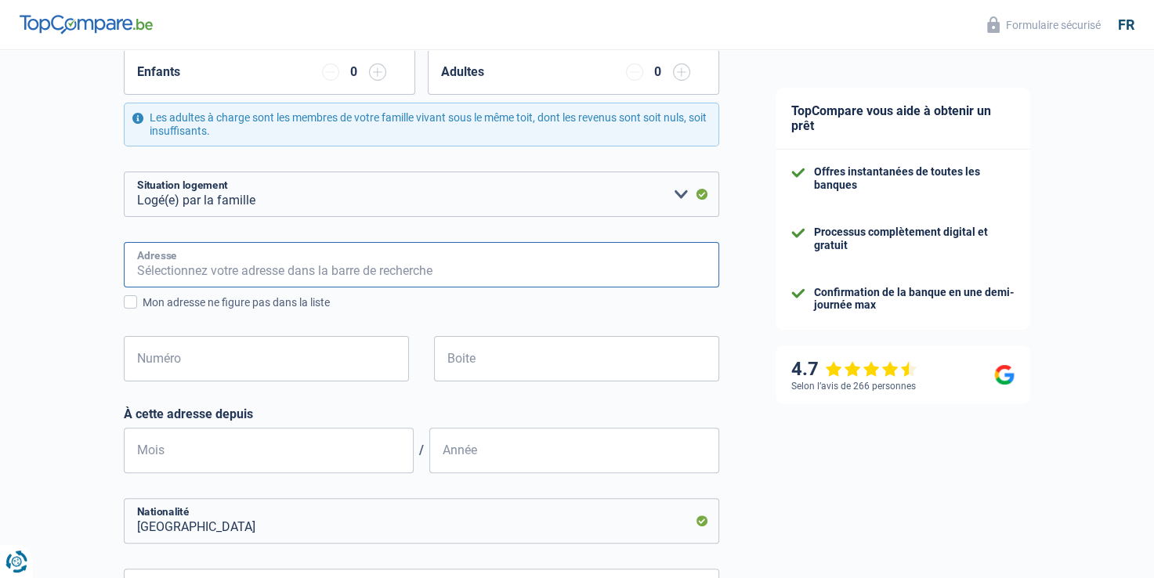
click at [477, 274] on input "Adresse" at bounding box center [421, 264] width 595 height 45
type input "Rue du Chanoine Scarmure, 7060, Soignies, BE"
type input "39"
type input "A"
type input "04"
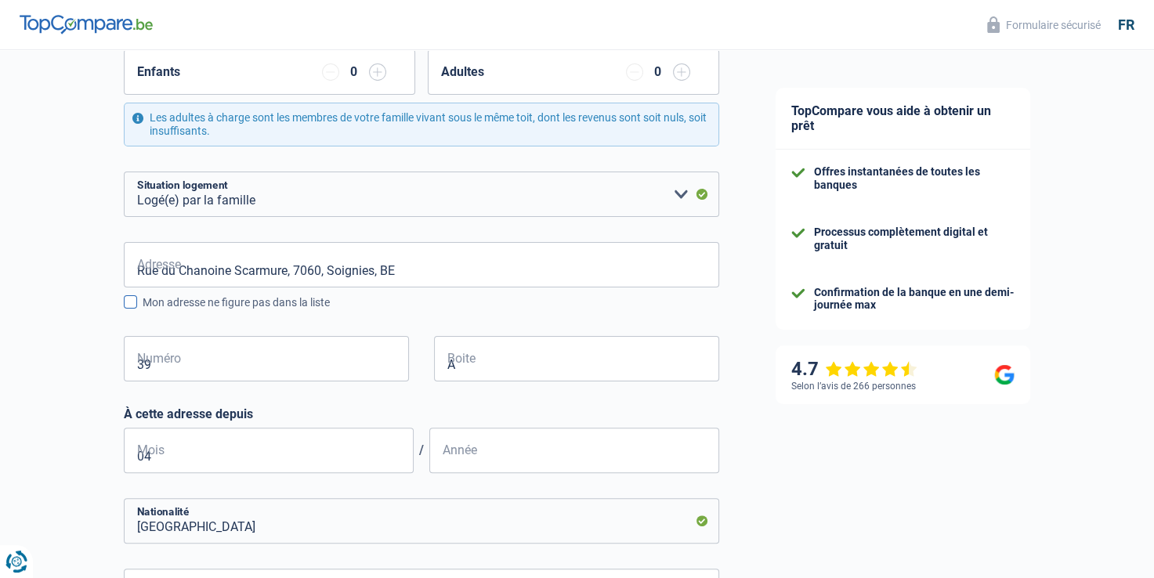
type input "2023"
type input "Belgique"
type input "binche"
type input "69.09.04-091.40"
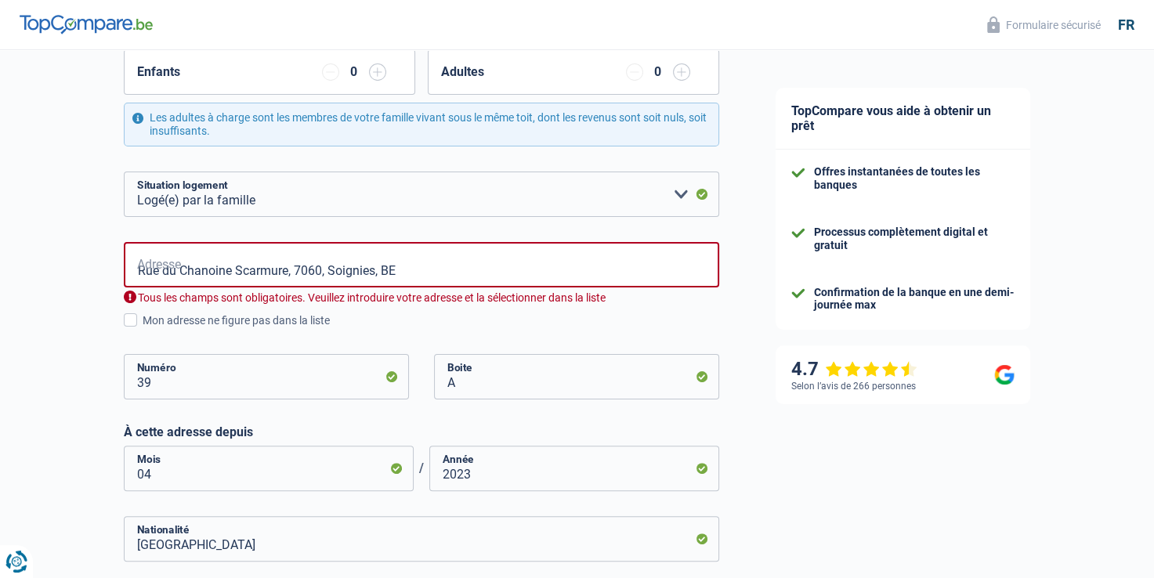
type input "Belgique"
click at [428, 265] on input "Rue du Chanoine Scarmure, 7060, Soignies, BE" at bounding box center [421, 264] width 595 height 45
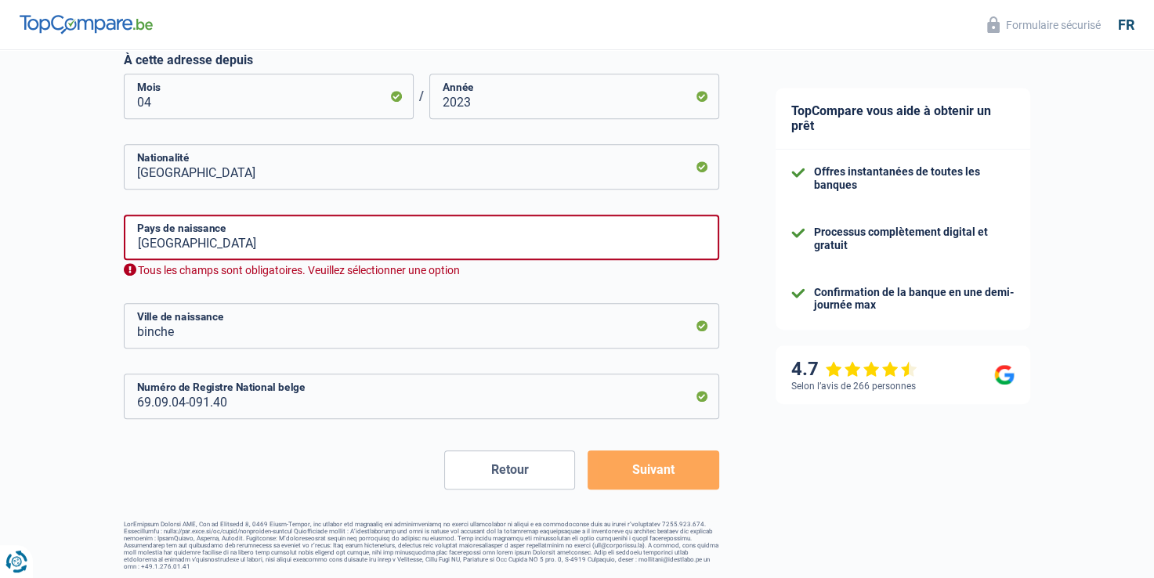
scroll to position [689, 0]
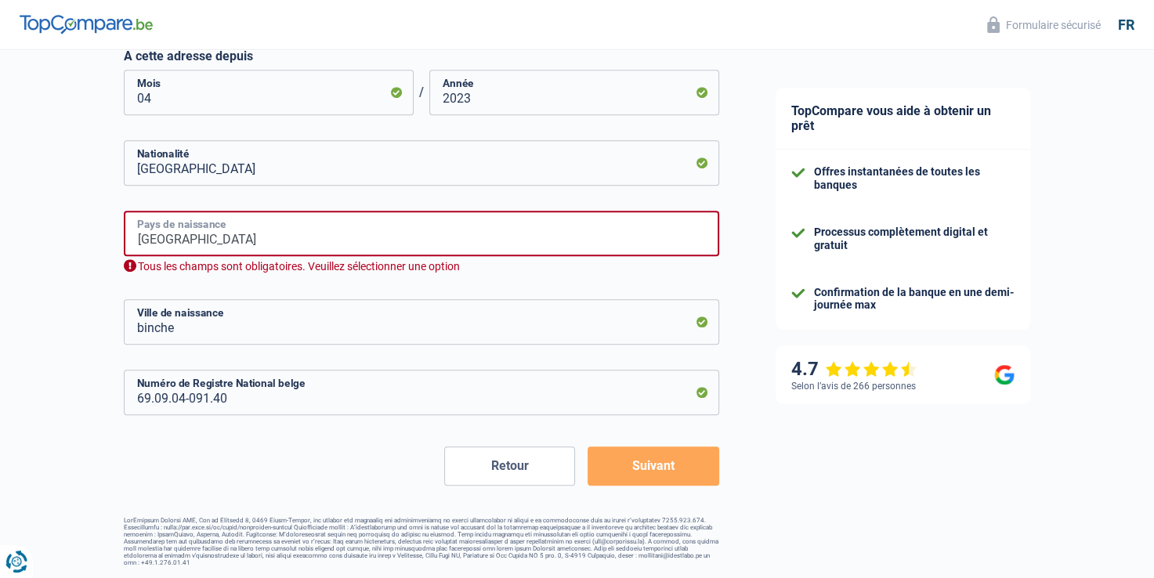
click at [380, 244] on input "Belgique" at bounding box center [421, 233] width 595 height 45
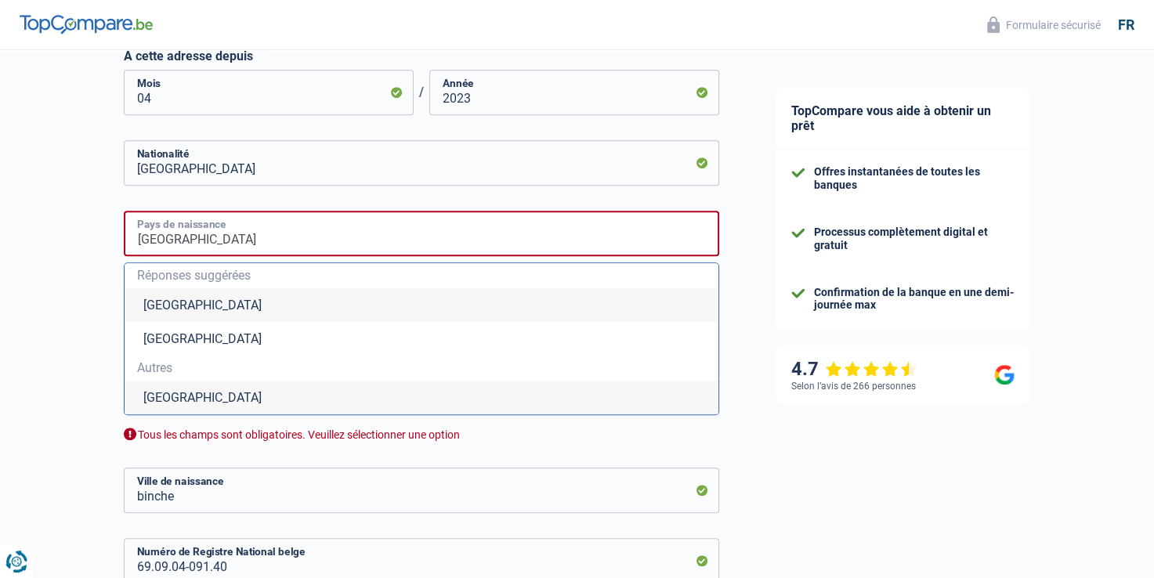
drag, startPoint x: 380, startPoint y: 244, endPoint x: 226, endPoint y: 308, distance: 167.2
click at [226, 307] on div "Belgique Pays de naissance Réponses suggérées Belgique Luxembourg Autres Belgiq…" at bounding box center [421, 327] width 595 height 232
click at [171, 305] on li "Belgique" at bounding box center [422, 305] width 594 height 34
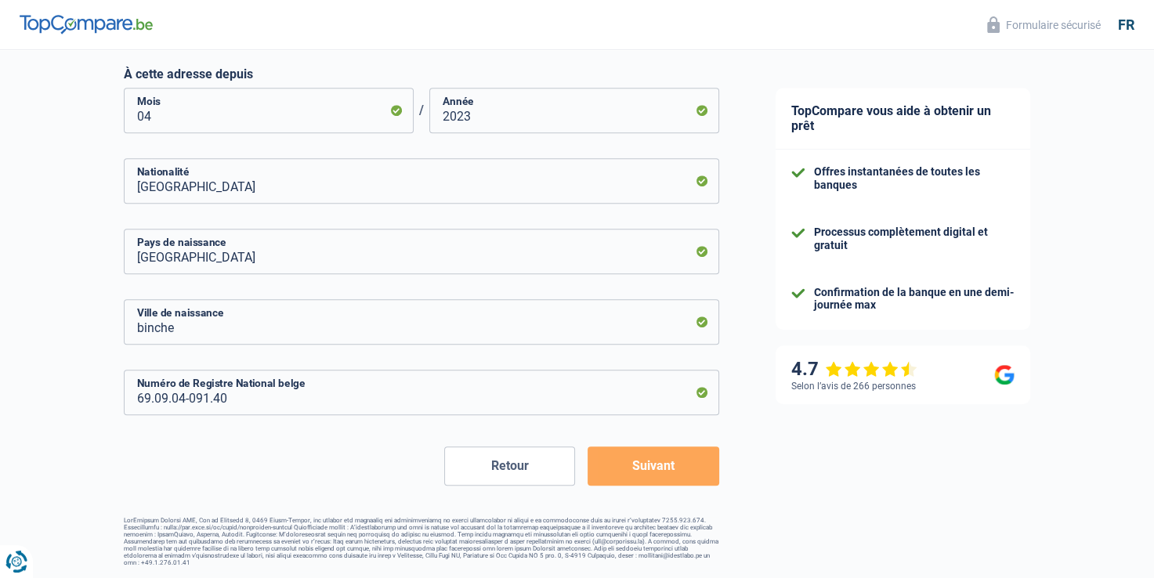
click at [628, 459] on button "Suivant" at bounding box center [653, 466] width 131 height 39
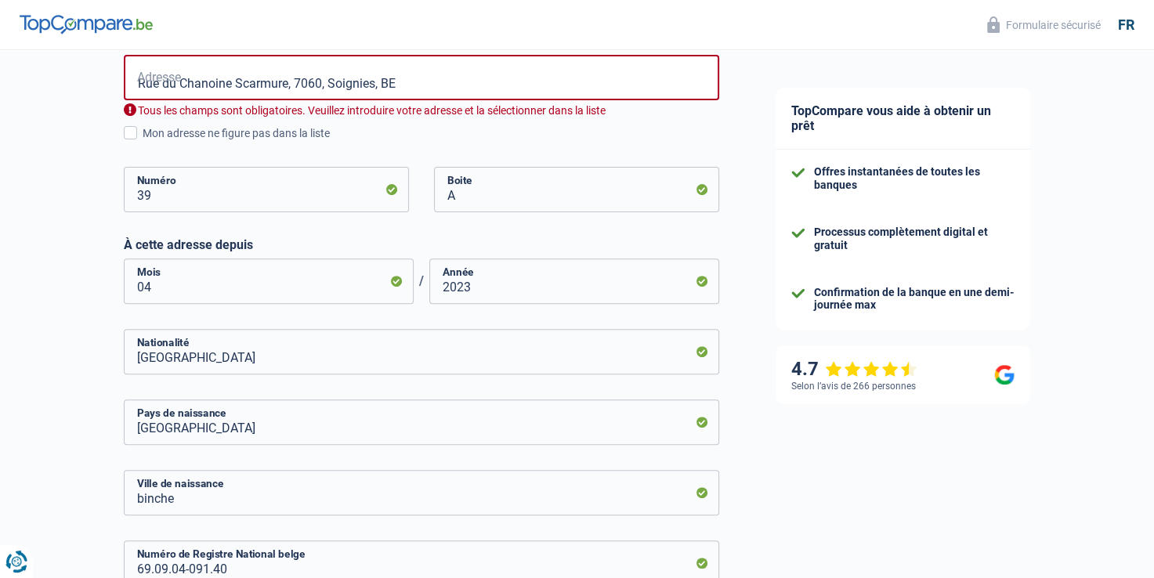
scroll to position [497, 0]
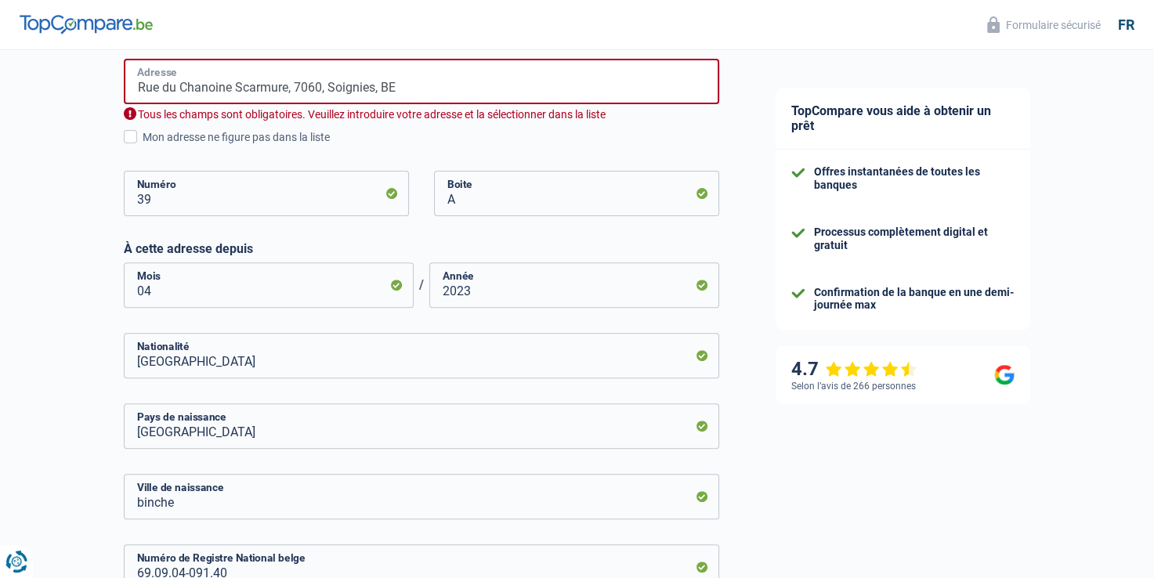
click at [403, 92] on input "Rue du Chanoine Scarmure, 7060, Soignies, BE" at bounding box center [421, 81] width 595 height 45
click at [404, 92] on input "Rue du Chanoine Scarmure, 7060, Soignies, BE" at bounding box center [421, 81] width 595 height 45
type input "Rue du Chanoine Scarmure, 7060, Soignies, BE"
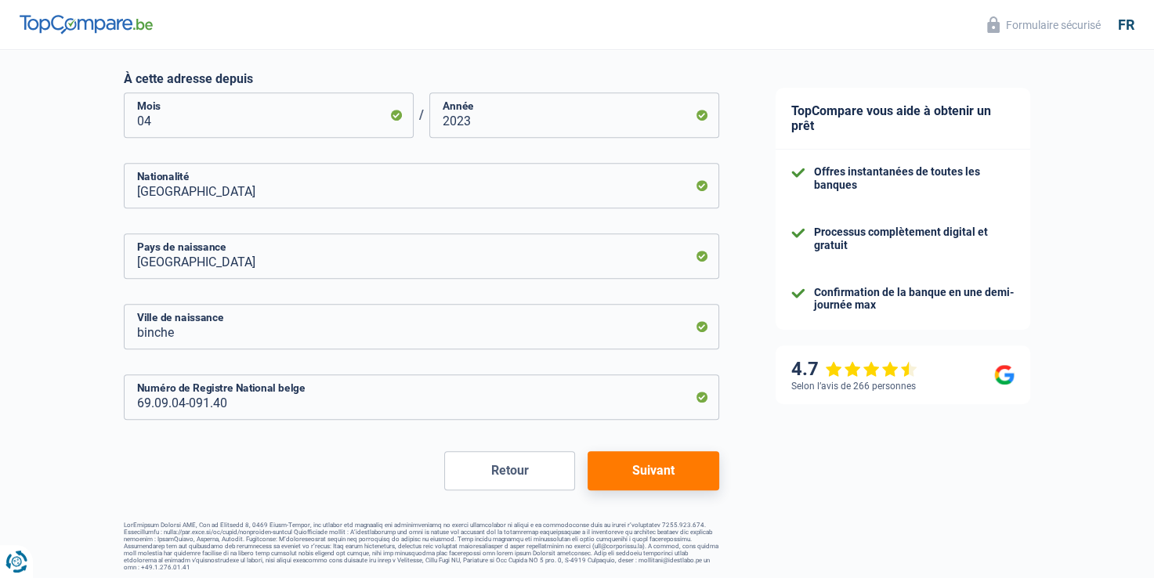
scroll to position [653, 0]
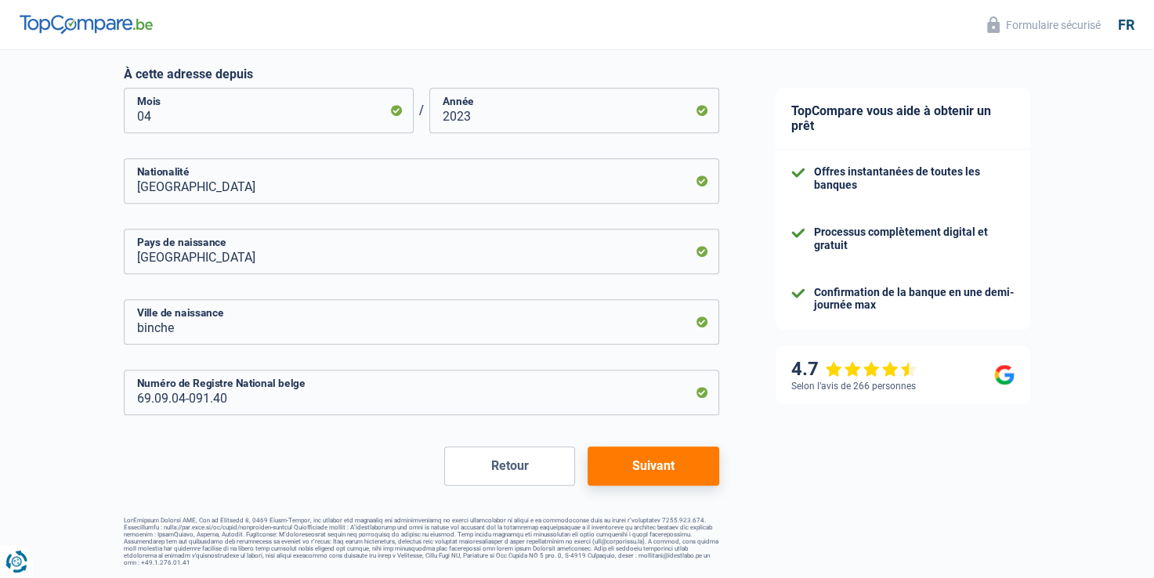
click at [704, 466] on button "Suivant" at bounding box center [653, 466] width 131 height 39
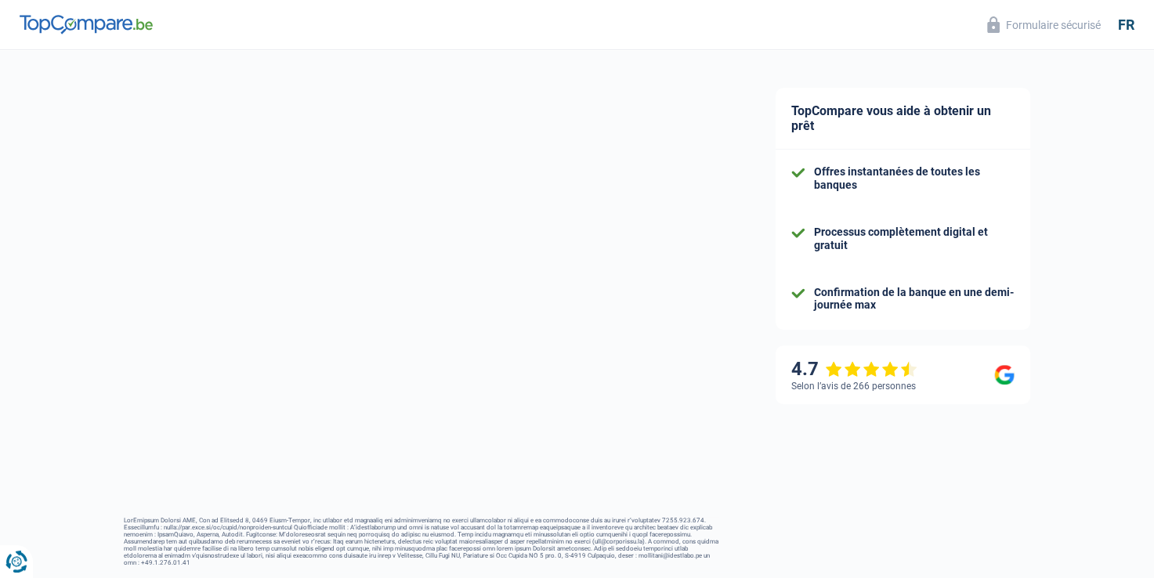
select select "netSalary"
select select "mealVouchers"
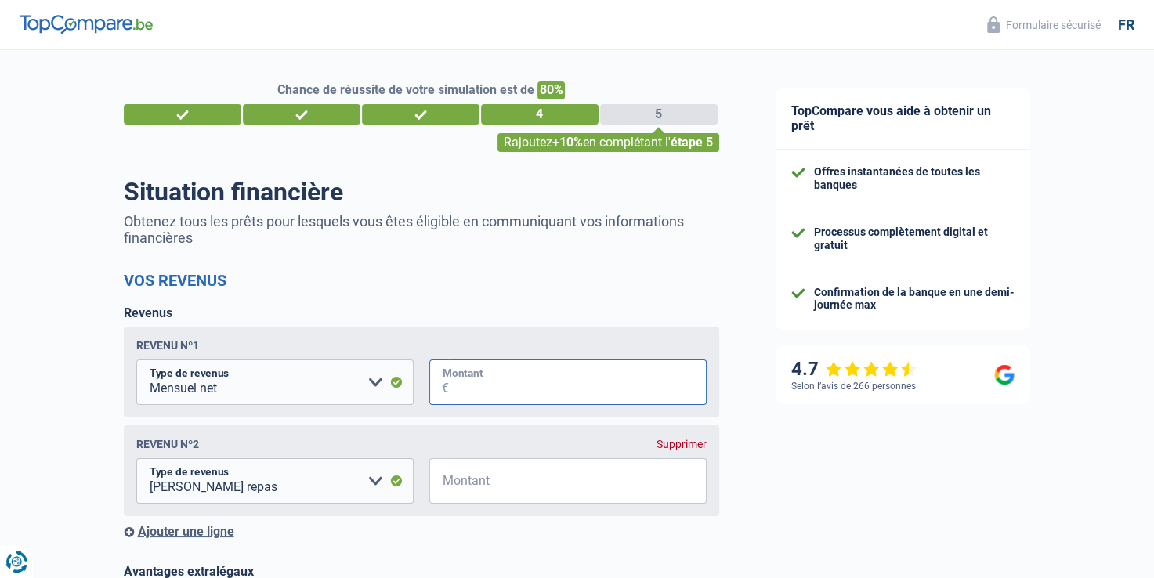
click at [525, 385] on input "Montant" at bounding box center [578, 382] width 258 height 45
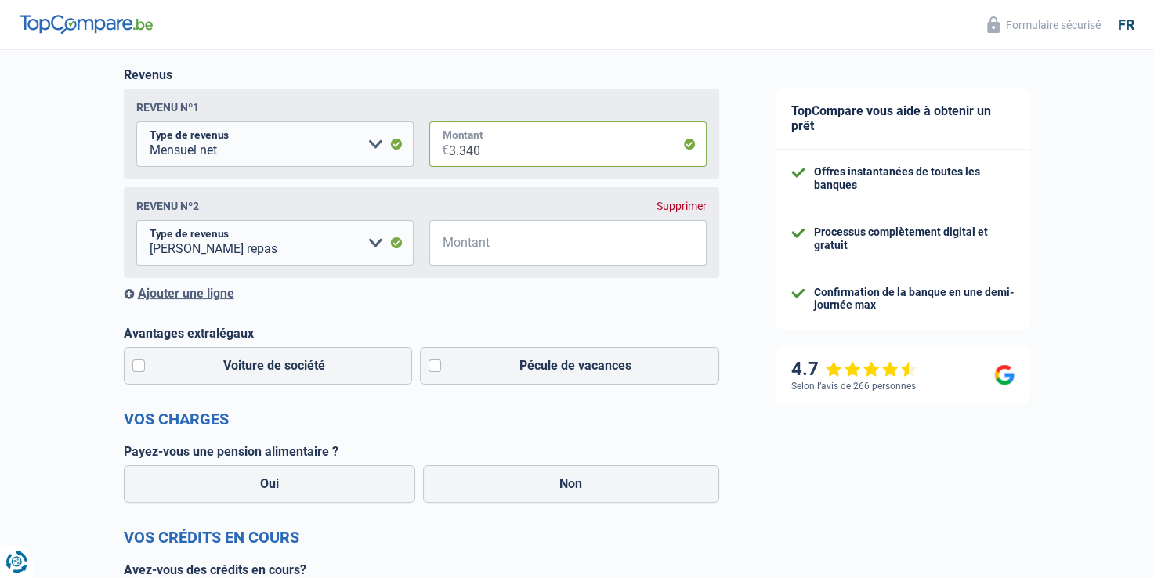
scroll to position [248, 0]
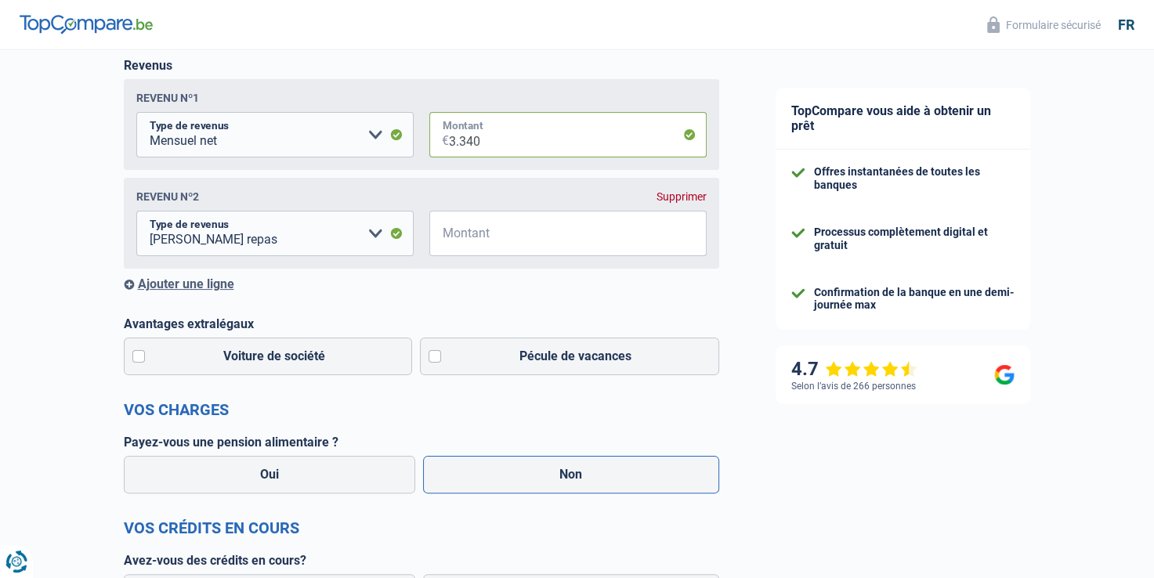
type input "3.340"
click at [501, 487] on label "Non" at bounding box center [571, 475] width 296 height 38
click at [501, 487] on input "Non" at bounding box center [571, 475] width 296 height 38
radio input "true"
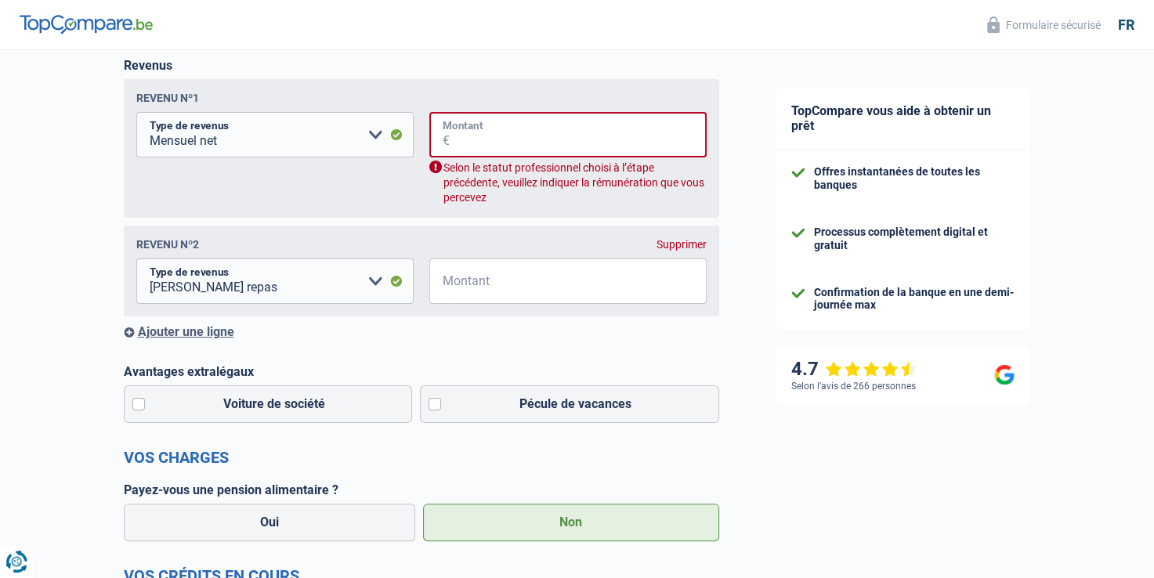
click at [553, 133] on input "Montant" at bounding box center [578, 134] width 257 height 45
type input "3.400"
type input "6"
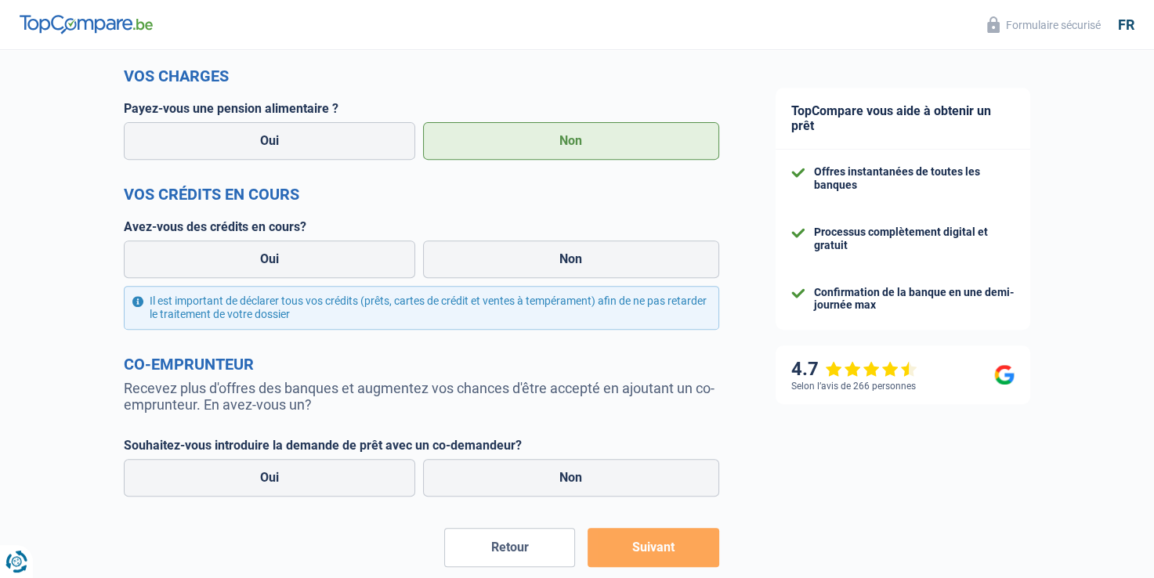
scroll to position [577, 0]
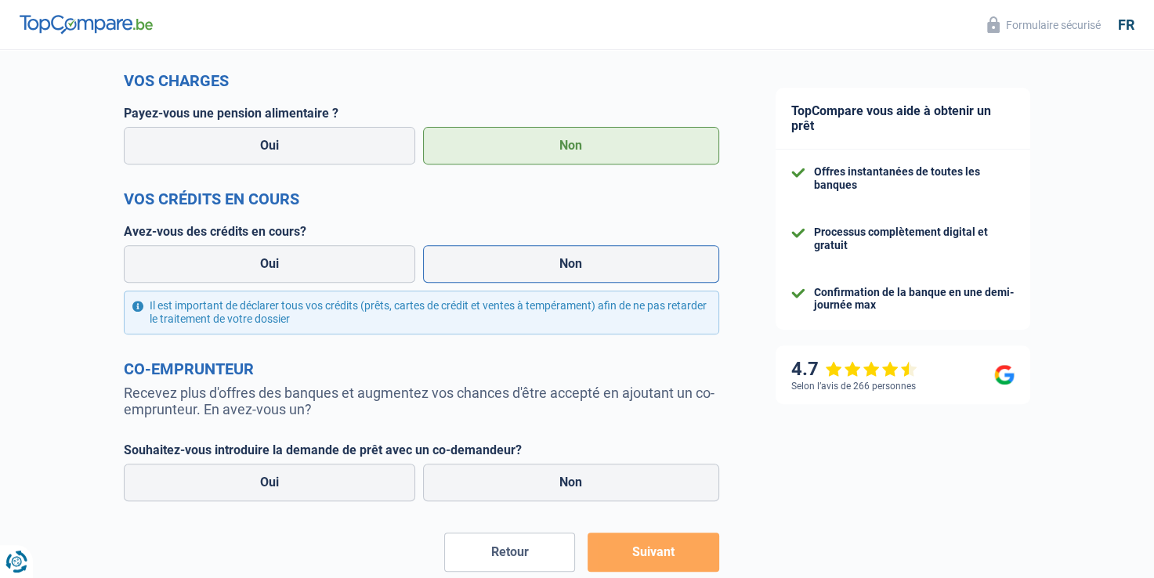
click at [561, 267] on label "Non" at bounding box center [571, 264] width 296 height 38
click at [561, 267] on input "Non" at bounding box center [571, 264] width 296 height 38
radio input "true"
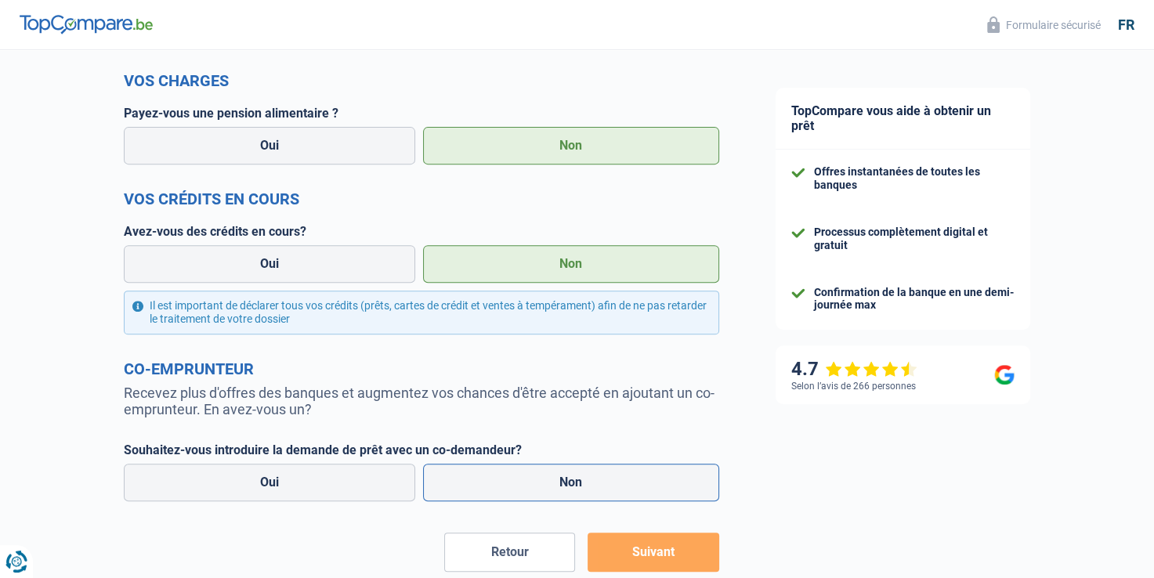
click at [532, 487] on label "Non" at bounding box center [571, 483] width 296 height 38
click at [532, 487] on input "Non" at bounding box center [571, 483] width 296 height 38
radio input "true"
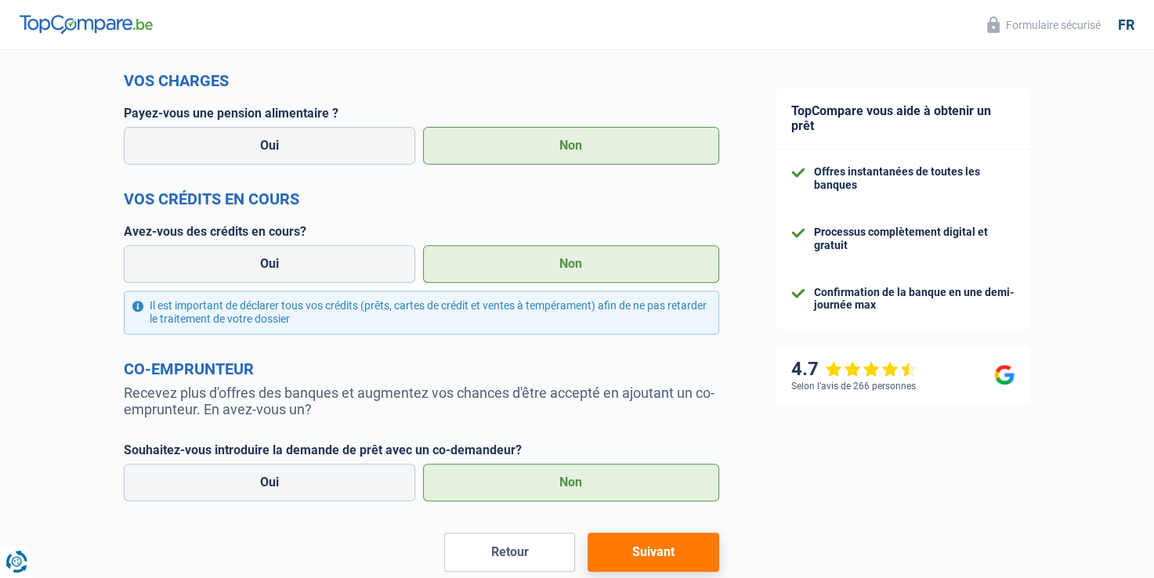
click at [645, 565] on button "Suivant" at bounding box center [653, 552] width 131 height 39
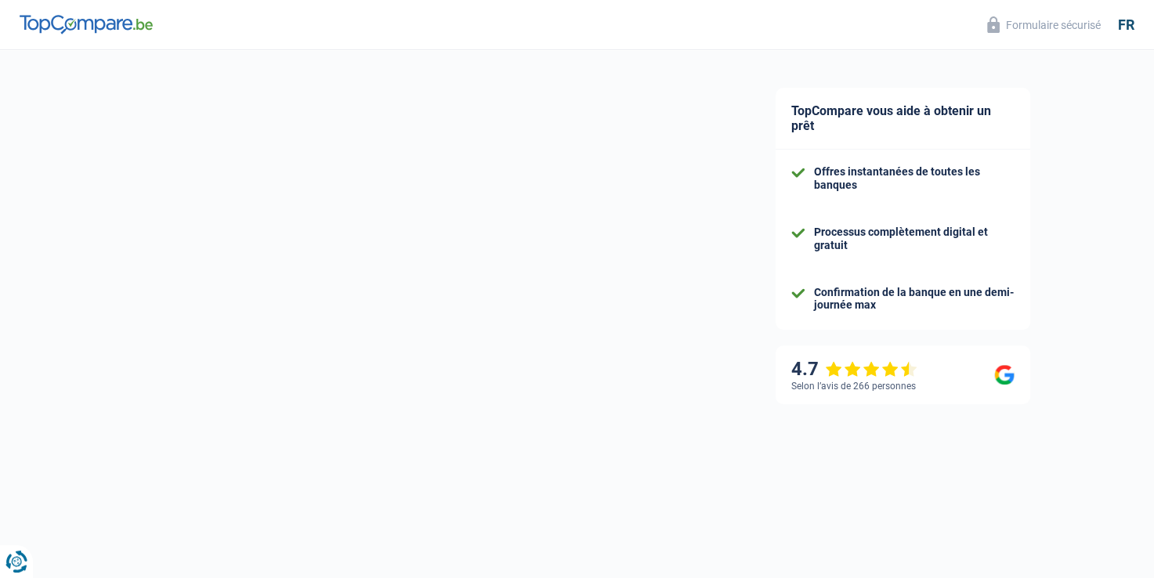
scroll to position [189, 0]
select select "120"
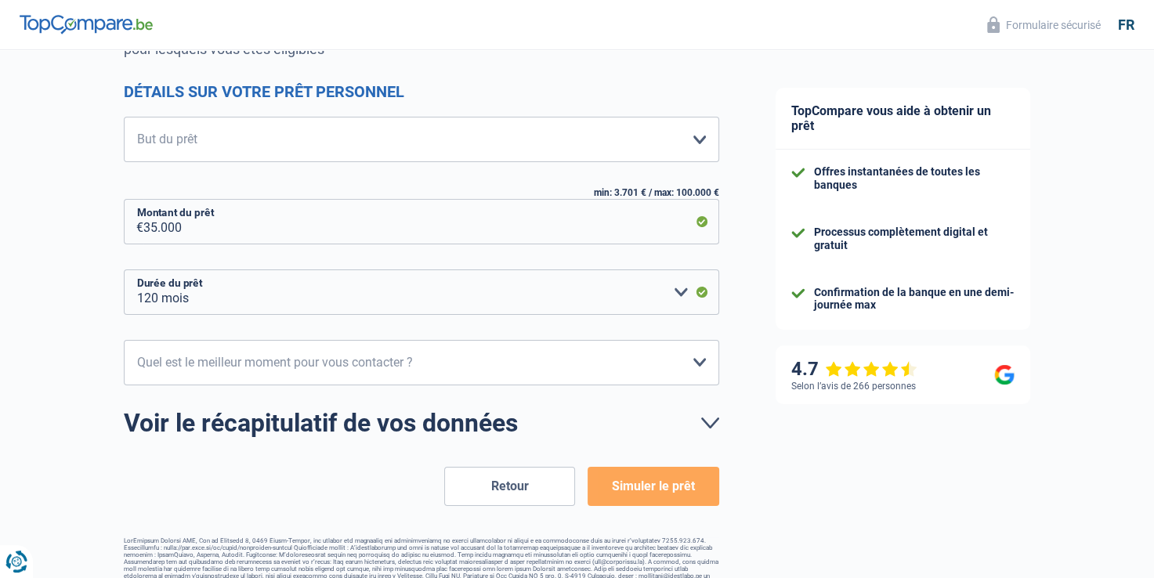
scroll to position [0, 0]
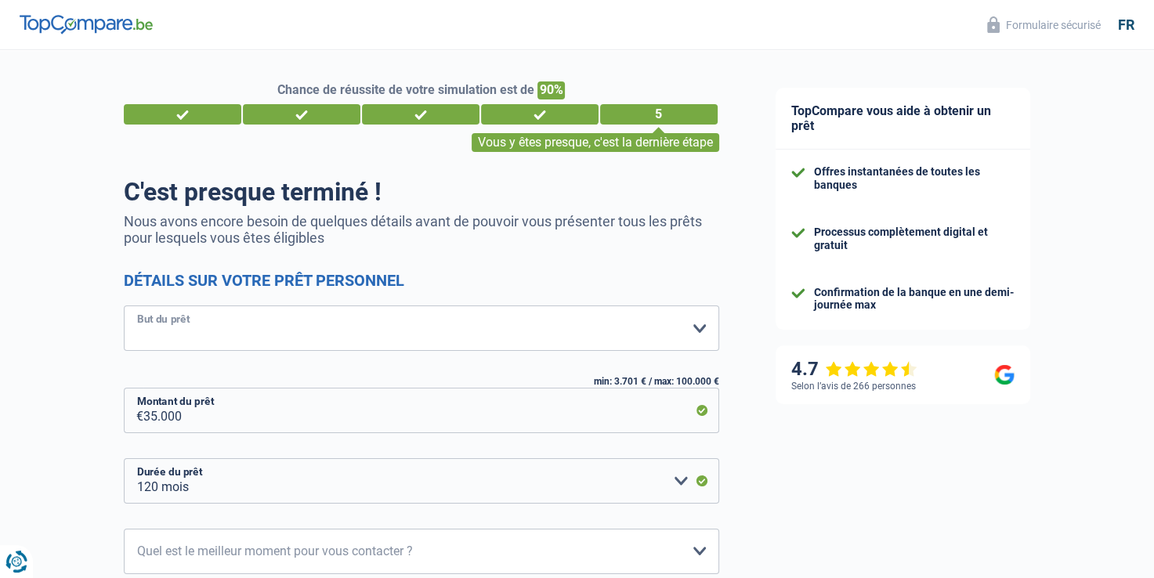
click at [693, 327] on select "Confort maison: meubles, textile, peinture, électroménager, outillage non-profe…" at bounding box center [421, 328] width 595 height 45
select select "renovatingAbroad"
click at [124, 306] on select "Confort maison: meubles, textile, peinture, électroménager, outillage non-profe…" at bounding box center [421, 328] width 595 height 45
click at [683, 478] on select "12 mois 18 mois 24 mois 30 mois 36 mois 42 mois 48 mois 60 mois 72 mois 84 mois…" at bounding box center [421, 480] width 595 height 45
select select "72"
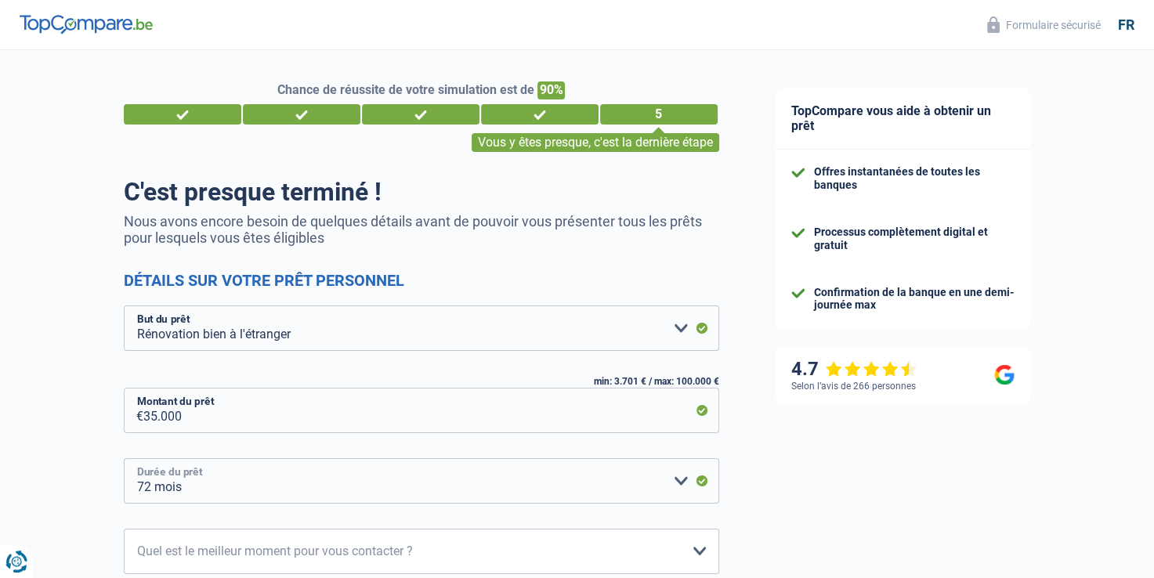
click at [124, 458] on select "12 mois 18 mois 24 mois 30 mois 36 mois 42 mois 48 mois 60 mois 72 mois 84 mois…" at bounding box center [421, 480] width 595 height 45
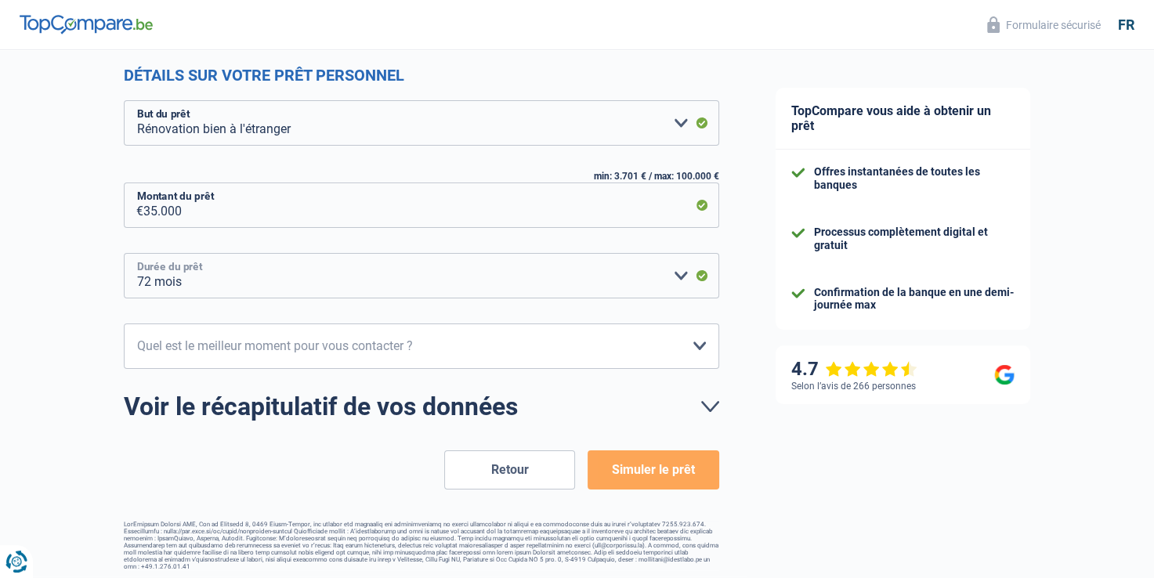
scroll to position [207, 0]
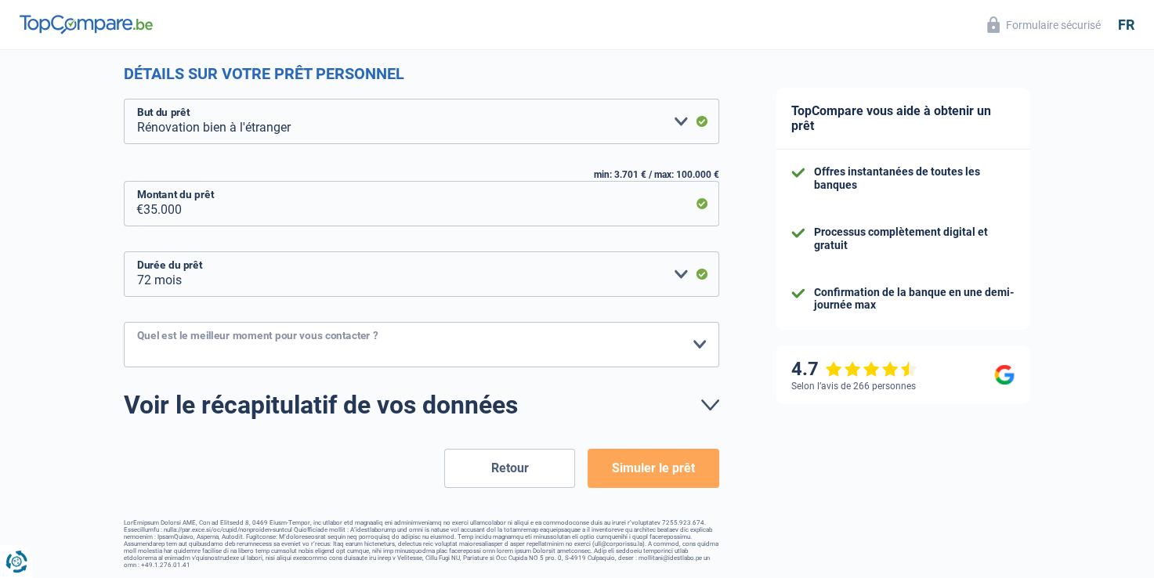
click at [699, 348] on select "10h-12h 12h-14h 14h-16h 16h-18h Veuillez sélectionner une option" at bounding box center [421, 344] width 595 height 45
select select "12-14"
click at [124, 322] on select "10h-12h 12h-14h 14h-16h 16h-18h Veuillez sélectionner une option" at bounding box center [421, 344] width 595 height 45
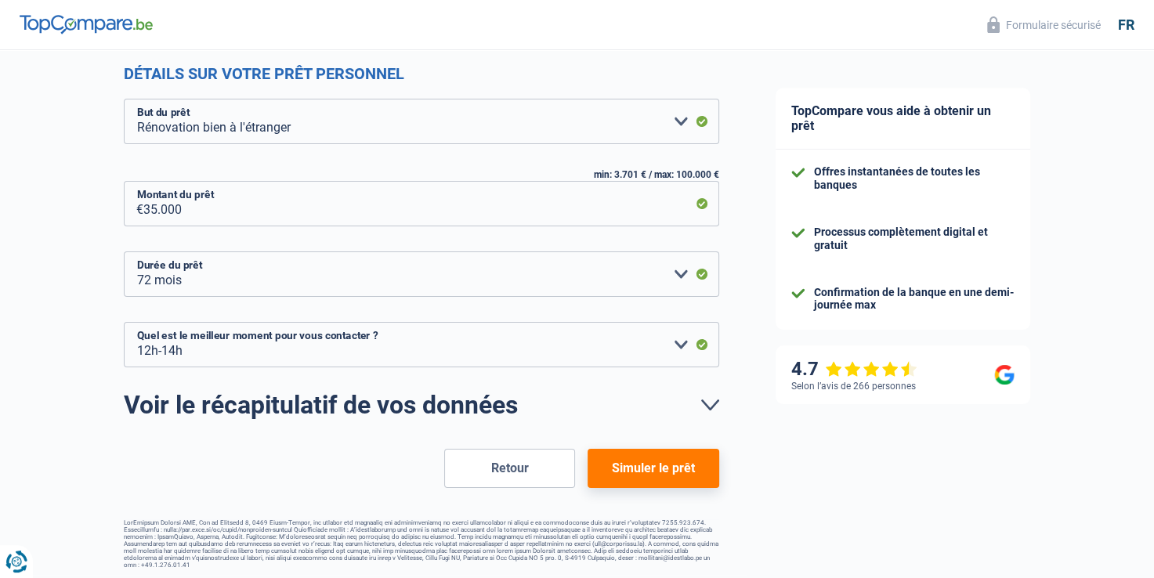
click at [650, 475] on button "Simuler le prêt" at bounding box center [653, 468] width 131 height 39
